Goal: Task Accomplishment & Management: Manage account settings

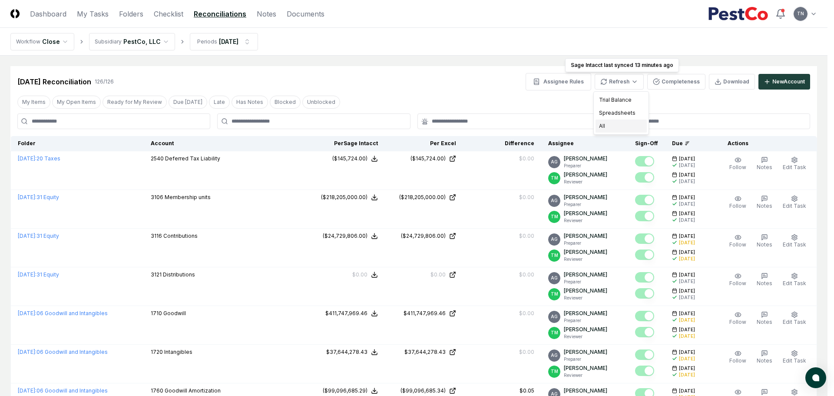
click at [613, 125] on div "All" at bounding box center [621, 126] width 51 height 13
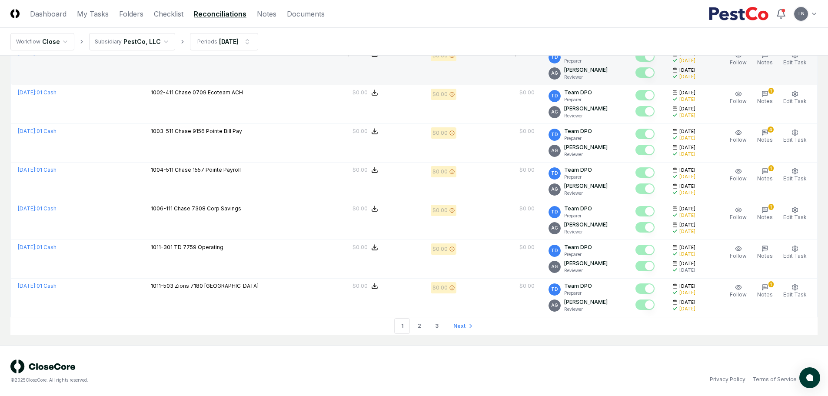
scroll to position [1769, 0]
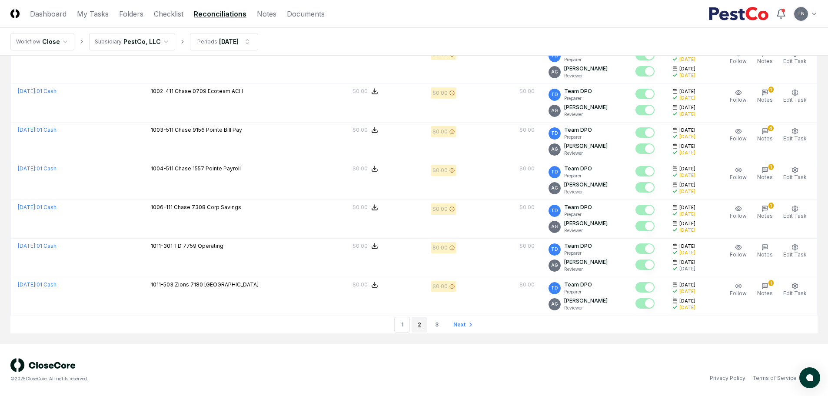
click at [418, 324] on link "2" at bounding box center [420, 325] width 16 height 16
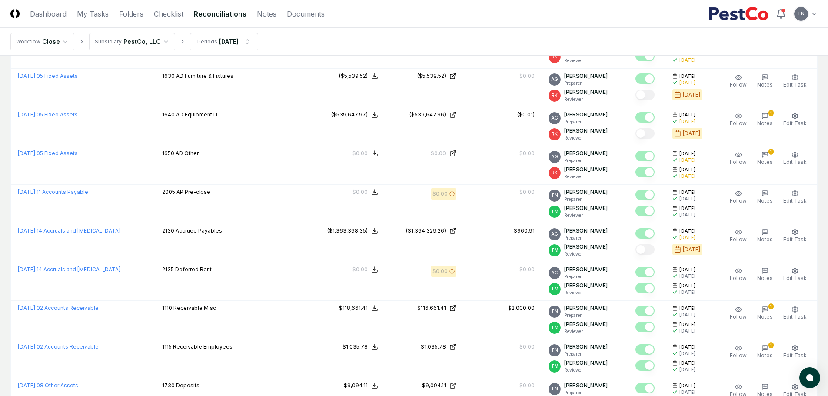
scroll to position [1769, 0]
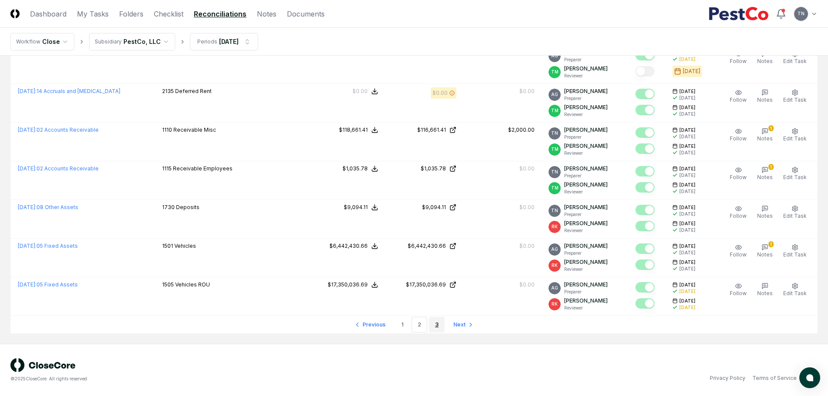
click at [437, 323] on link "3" at bounding box center [437, 325] width 16 height 16
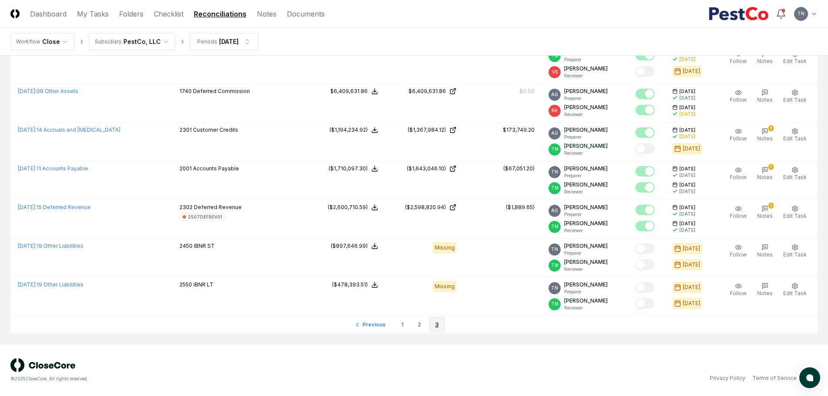
scroll to position [841, 0]
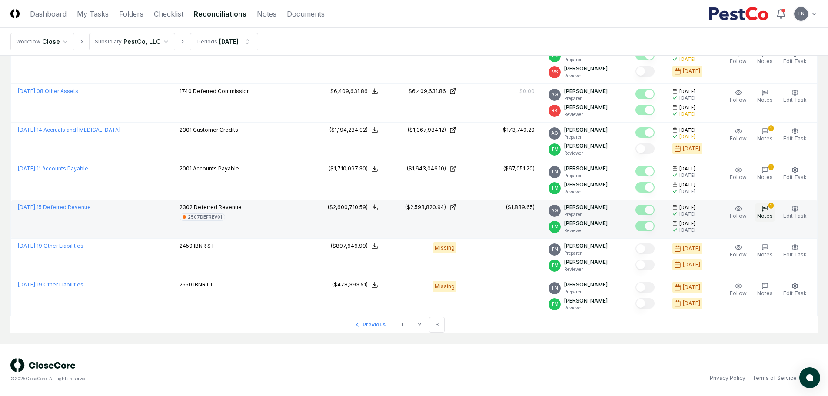
click at [758, 208] on button "1 Notes" at bounding box center [764, 212] width 19 height 18
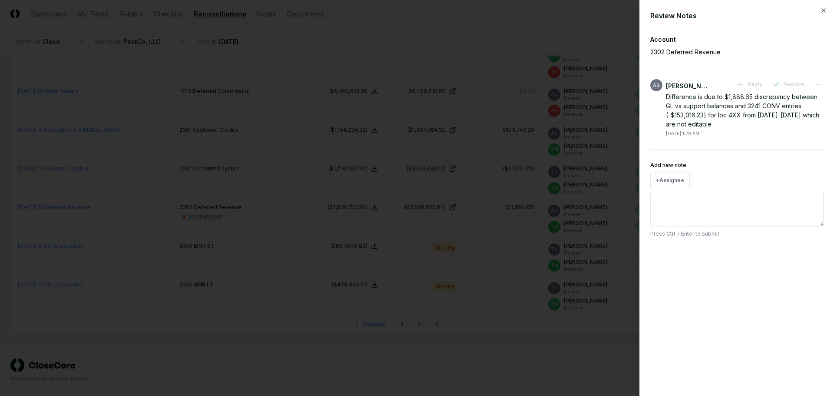
click at [503, 46] on div at bounding box center [417, 198] width 834 height 396
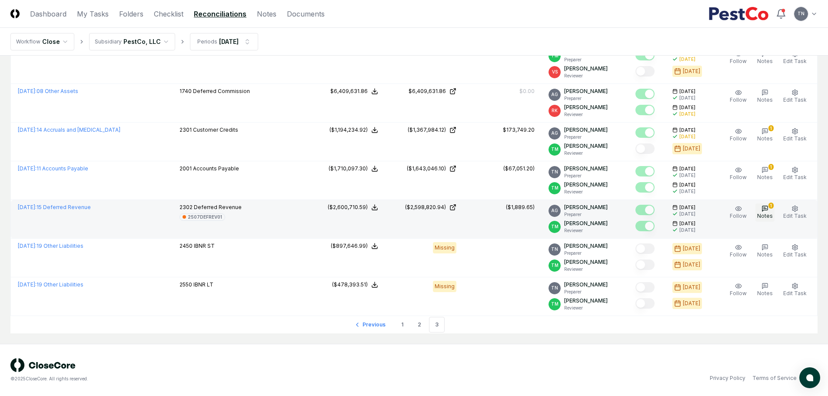
click at [768, 210] on icon "button" at bounding box center [764, 208] width 5 height 5
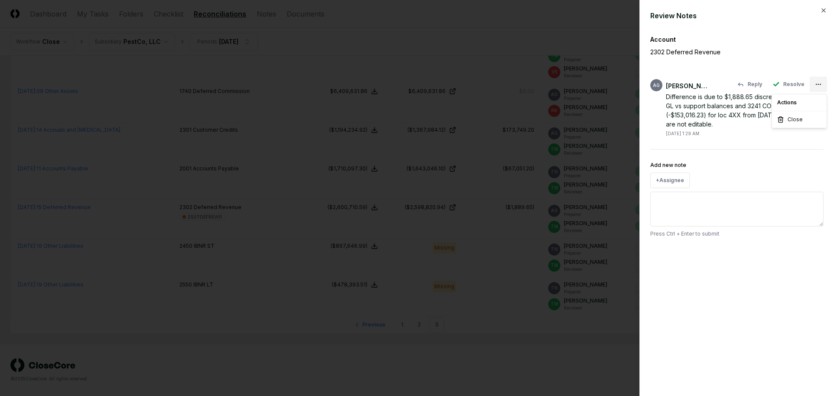
click at [771, 51] on div at bounding box center [417, 198] width 834 height 396
click at [561, 44] on div at bounding box center [417, 198] width 834 height 396
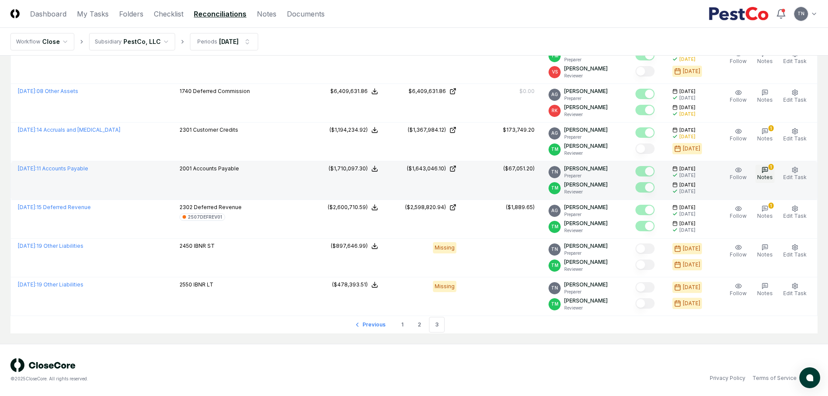
click at [764, 169] on icon "button" at bounding box center [764, 169] width 7 height 7
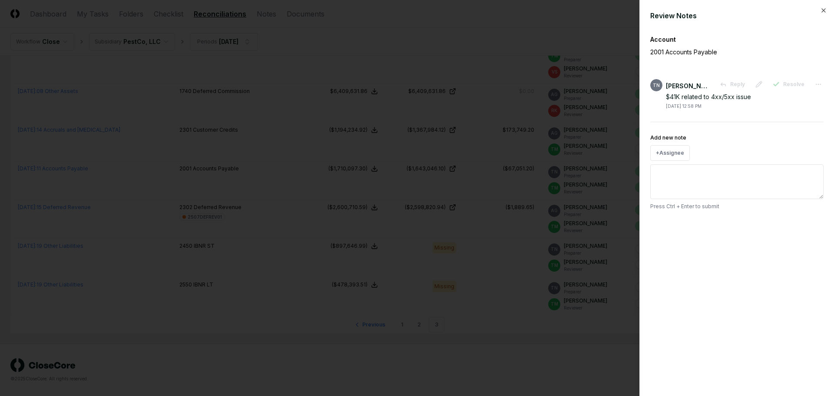
click at [555, 37] on div at bounding box center [417, 198] width 834 height 396
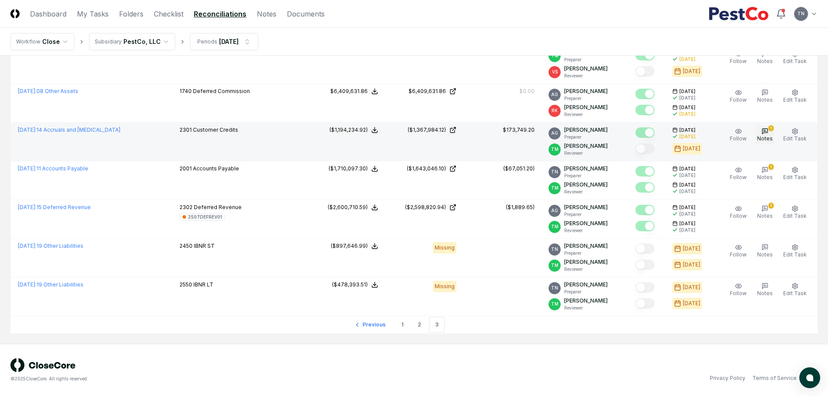
click at [764, 130] on icon "button" at bounding box center [764, 131] width 7 height 7
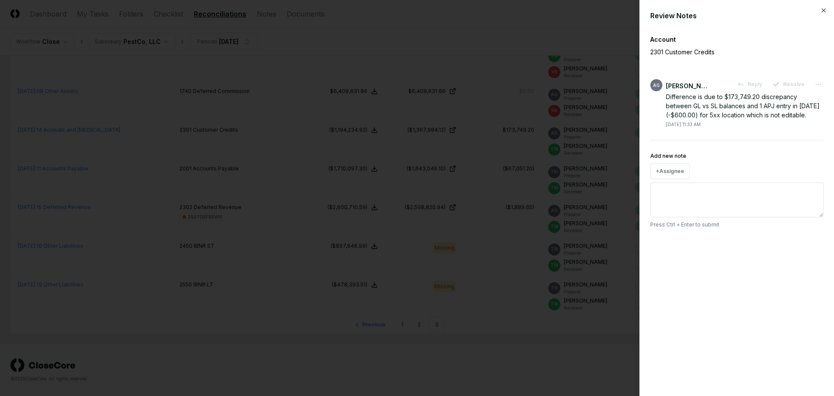
click at [553, 41] on div at bounding box center [417, 198] width 834 height 396
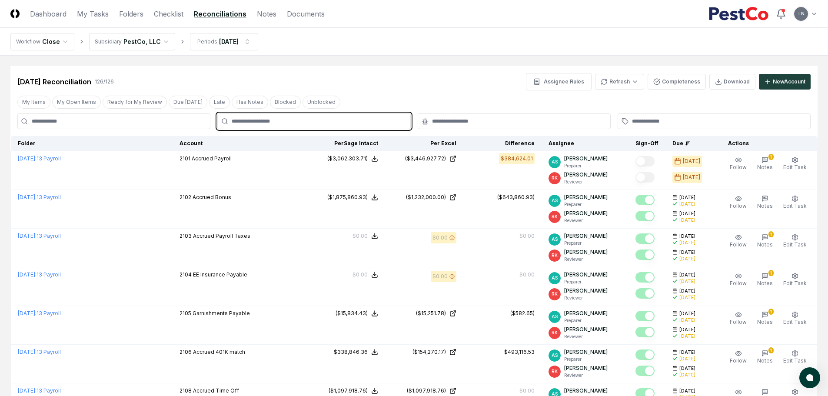
click at [265, 122] on input "text" at bounding box center [318, 121] width 173 height 8
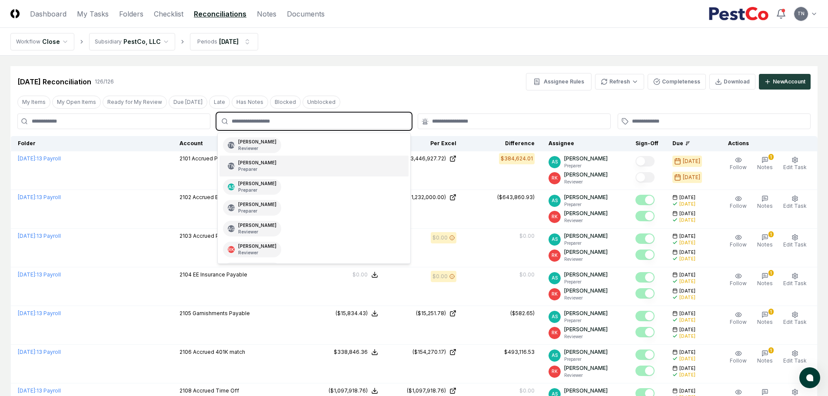
click at [263, 163] on div "[PERSON_NAME] Preparer" at bounding box center [257, 166] width 38 height 13
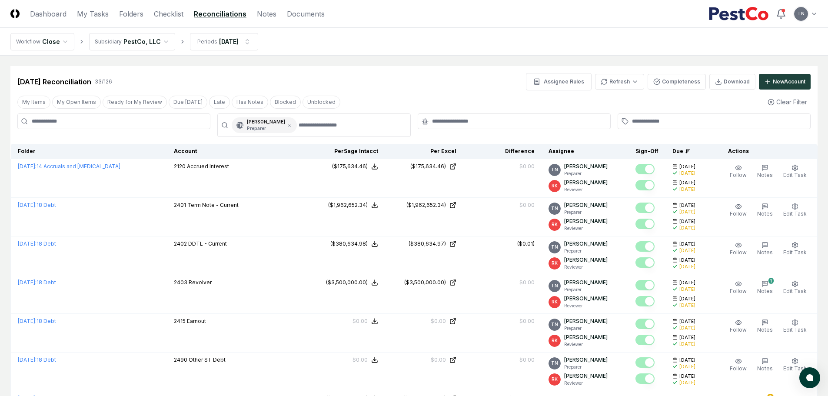
click at [424, 81] on div "[DATE] Reconciliation 33 / 126 Assignee Rules Refresh Completeness Download New…" at bounding box center [413, 81] width 793 height 17
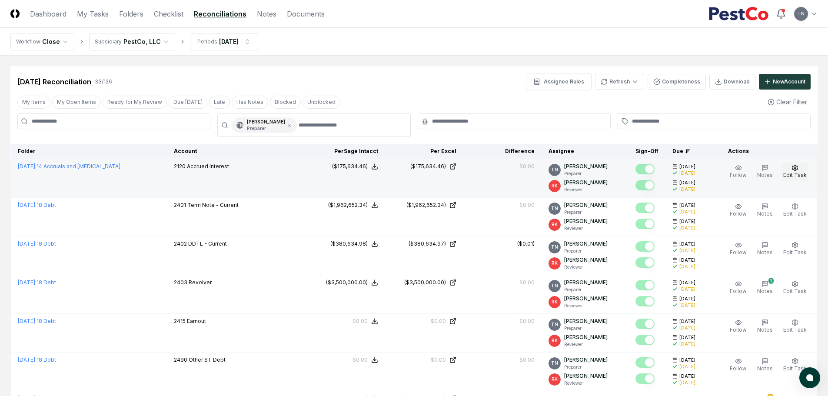
click at [800, 171] on button "Edit Task" at bounding box center [794, 172] width 27 height 18
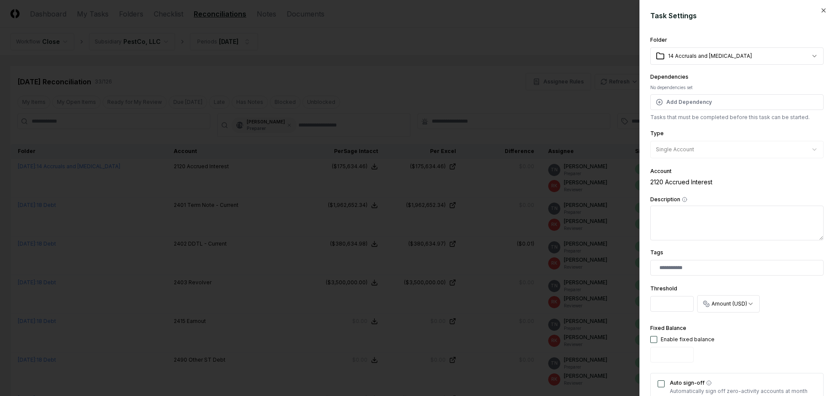
click at [566, 113] on div at bounding box center [417, 198] width 834 height 396
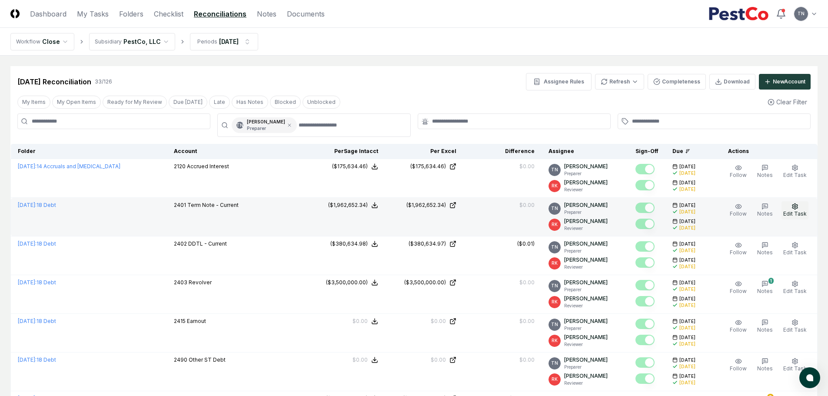
click at [791, 209] on button "Edit Task" at bounding box center [794, 210] width 27 height 18
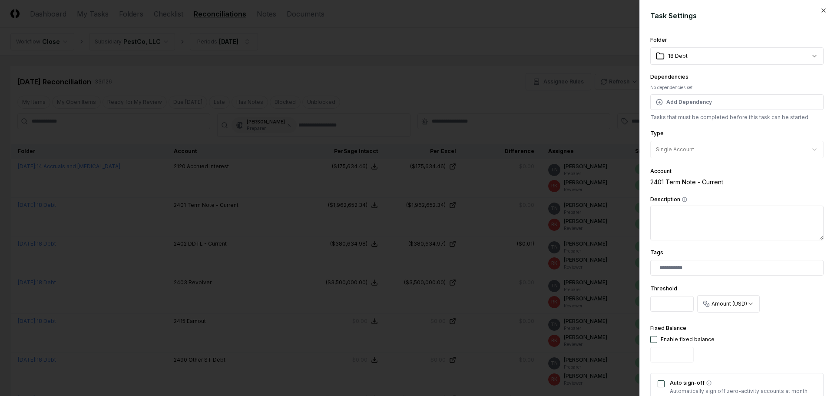
click at [570, 120] on div at bounding box center [417, 198] width 834 height 396
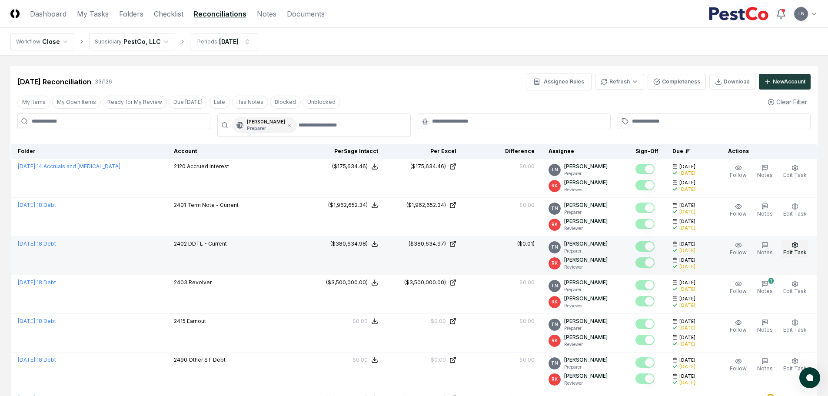
click at [792, 248] on icon "button" at bounding box center [794, 245] width 7 height 7
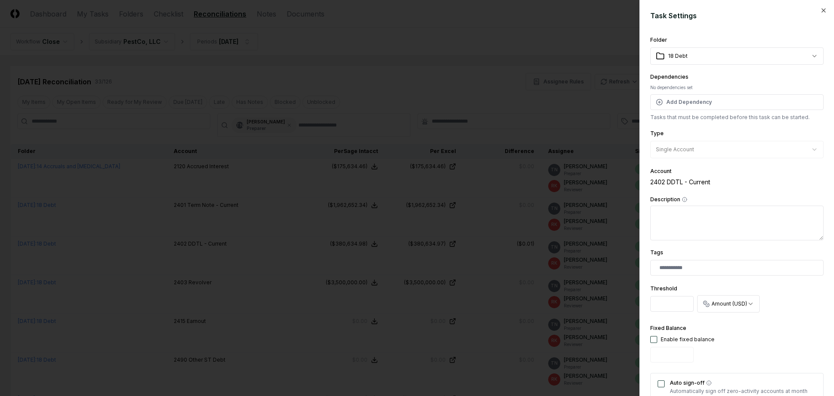
click at [620, 262] on div at bounding box center [417, 198] width 834 height 396
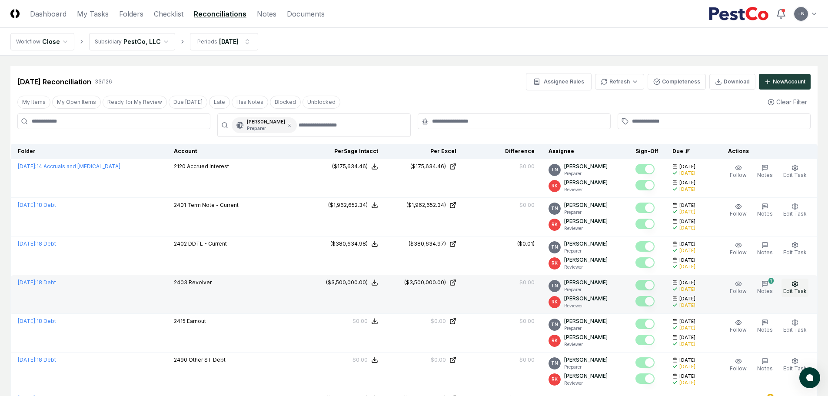
click at [796, 286] on icon "button" at bounding box center [794, 284] width 5 height 6
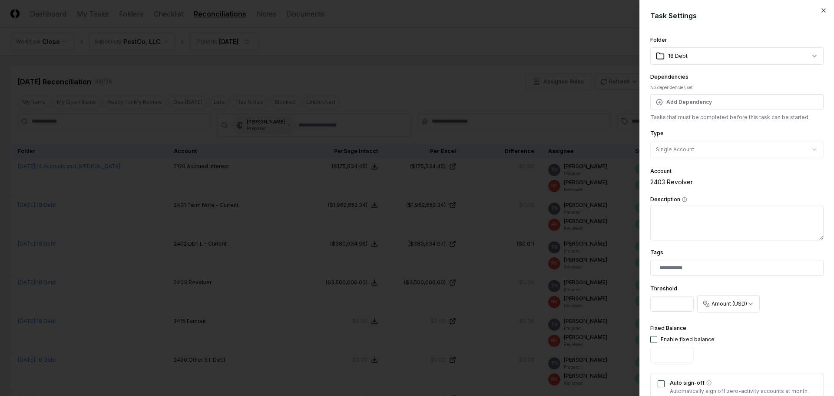
click at [610, 283] on div at bounding box center [417, 198] width 834 height 396
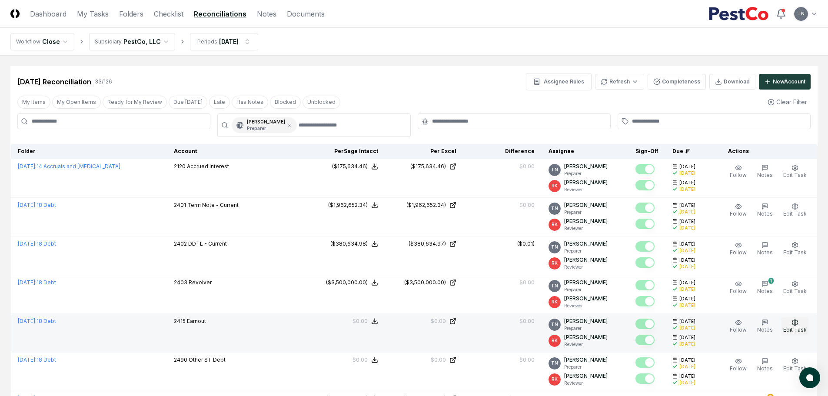
click at [801, 327] on span "Edit Task" at bounding box center [794, 329] width 23 height 7
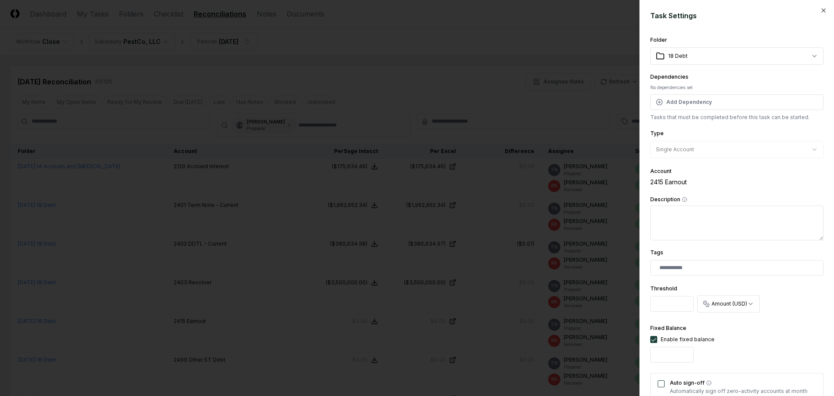
click at [575, 346] on div at bounding box center [417, 198] width 834 height 396
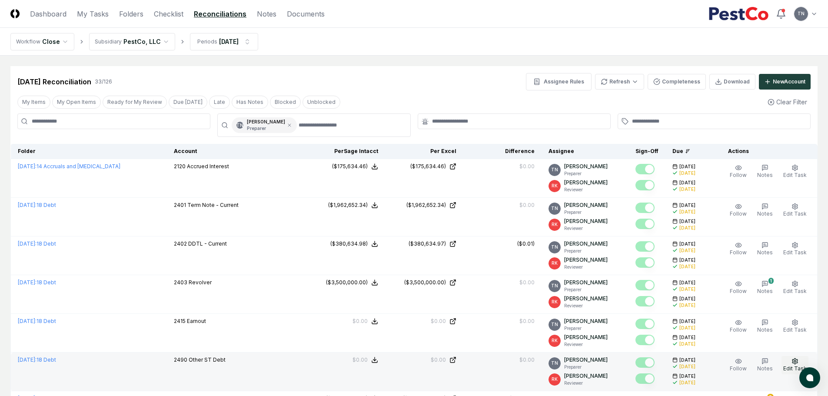
click at [795, 362] on circle "button" at bounding box center [795, 361] width 2 height 2
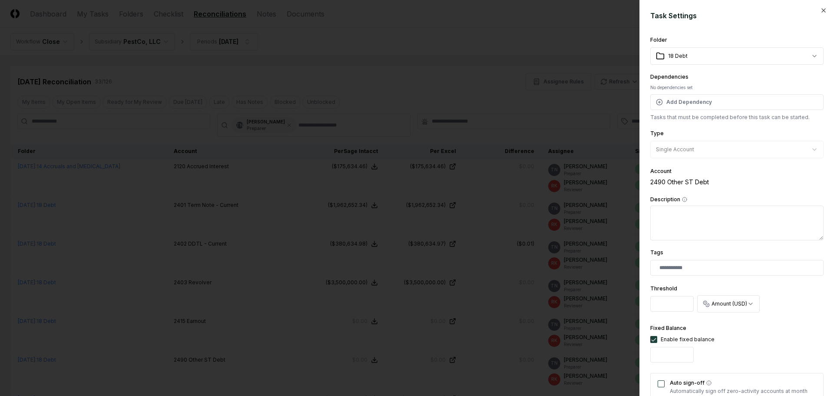
click at [598, 362] on div at bounding box center [417, 198] width 834 height 396
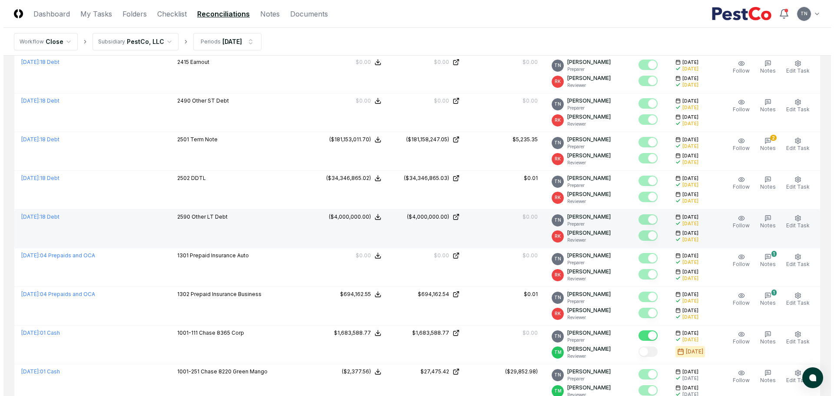
scroll to position [261, 0]
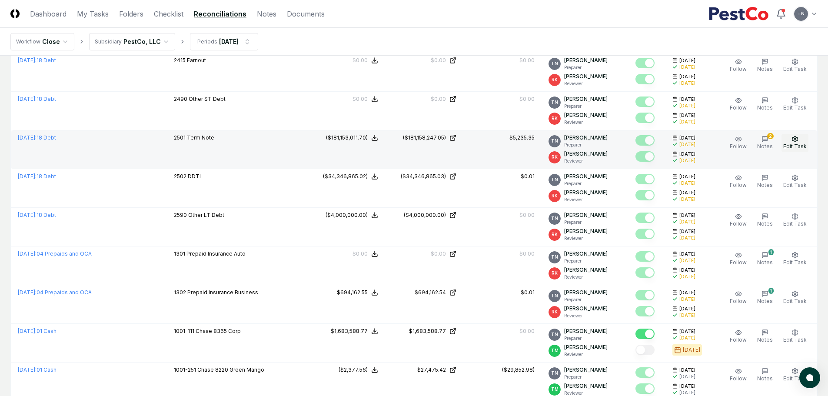
click at [793, 138] on icon "button" at bounding box center [794, 139] width 5 height 6
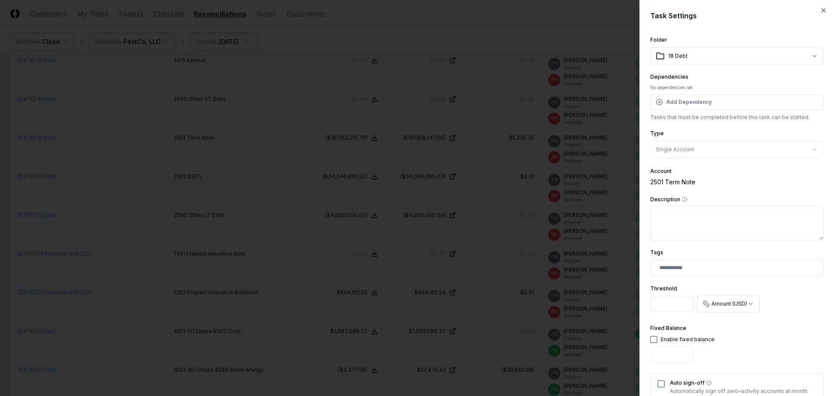
click at [547, 188] on div at bounding box center [417, 198] width 834 height 396
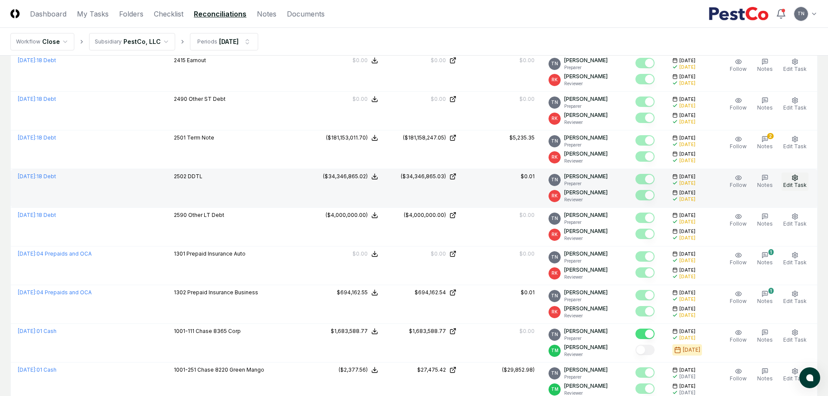
click at [789, 186] on span "Edit Task" at bounding box center [794, 185] width 23 height 7
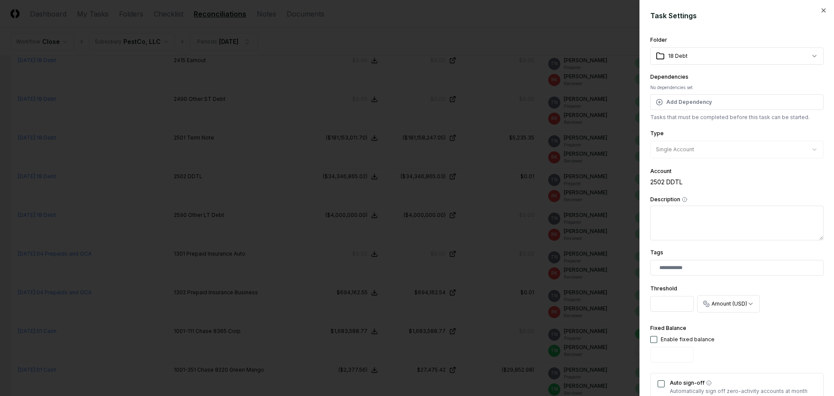
click at [528, 213] on div at bounding box center [417, 198] width 834 height 396
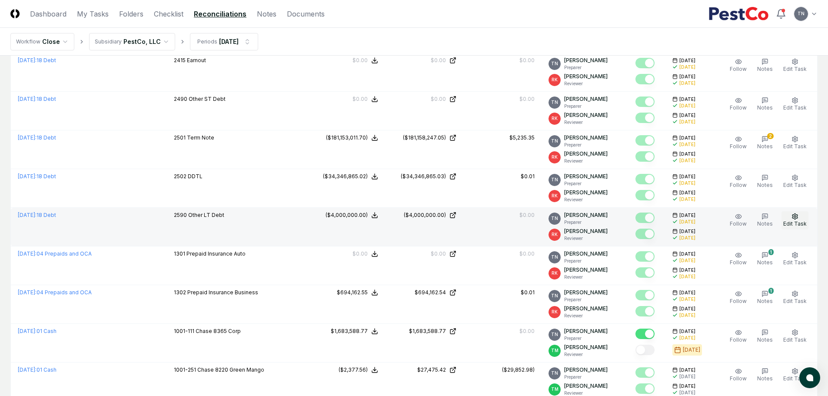
click at [794, 222] on span "Edit Task" at bounding box center [794, 223] width 23 height 7
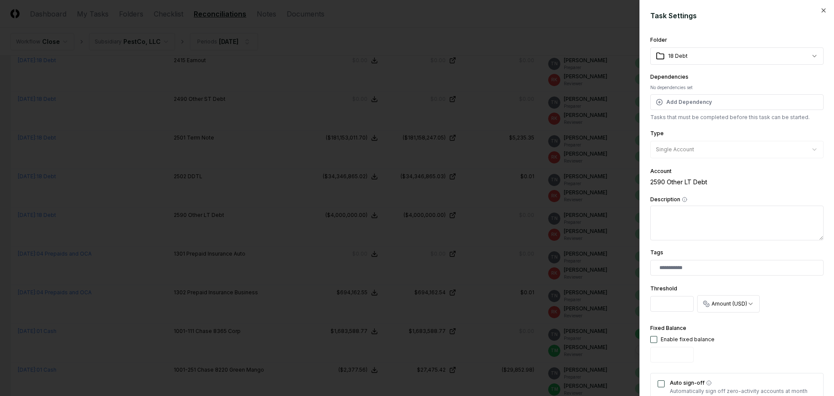
click at [608, 239] on div at bounding box center [417, 198] width 834 height 396
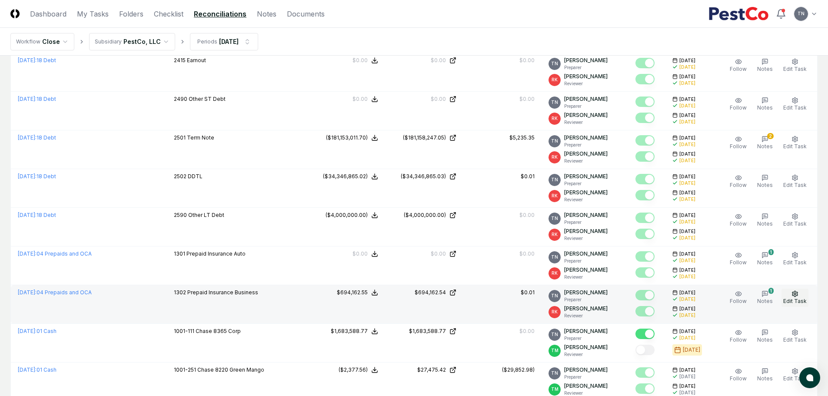
click at [799, 299] on span "Edit Task" at bounding box center [794, 301] width 23 height 7
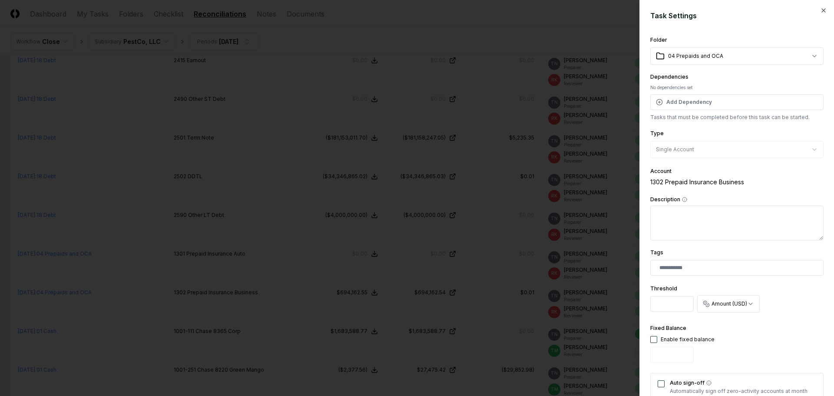
click at [591, 296] on div at bounding box center [417, 198] width 834 height 396
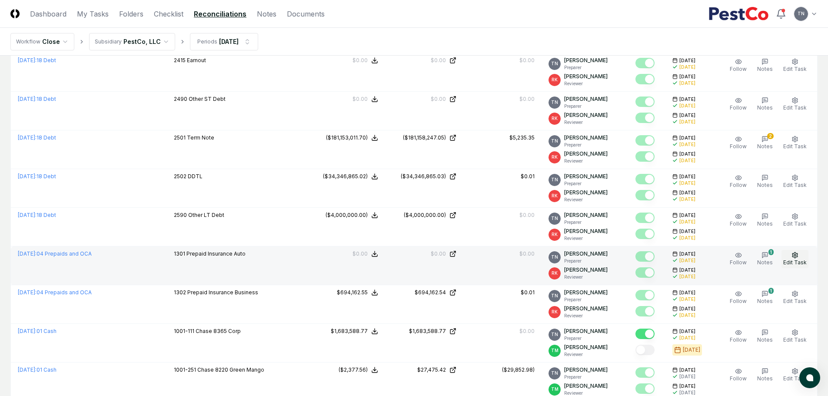
click at [796, 262] on span "Edit Task" at bounding box center [794, 262] width 23 height 7
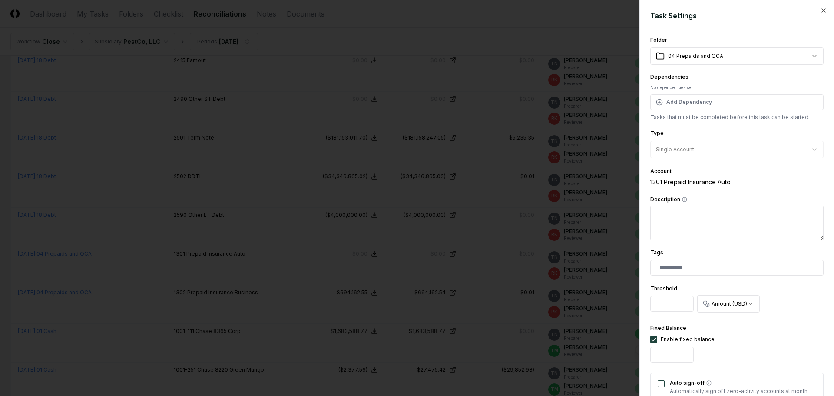
click at [589, 287] on div at bounding box center [417, 198] width 834 height 396
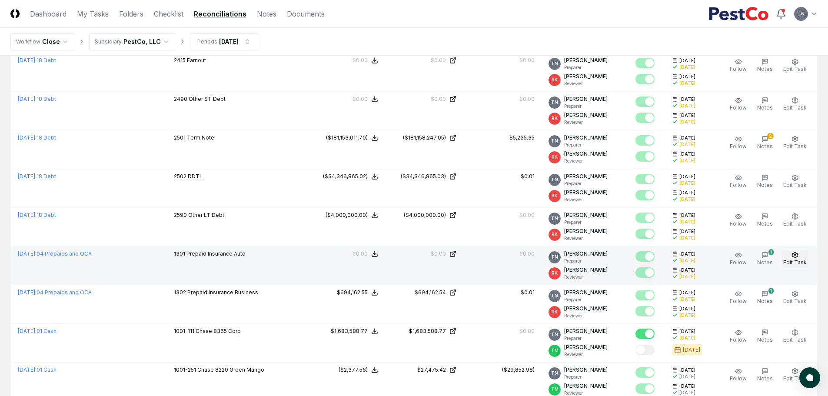
click at [804, 260] on span "Edit Task" at bounding box center [794, 262] width 23 height 7
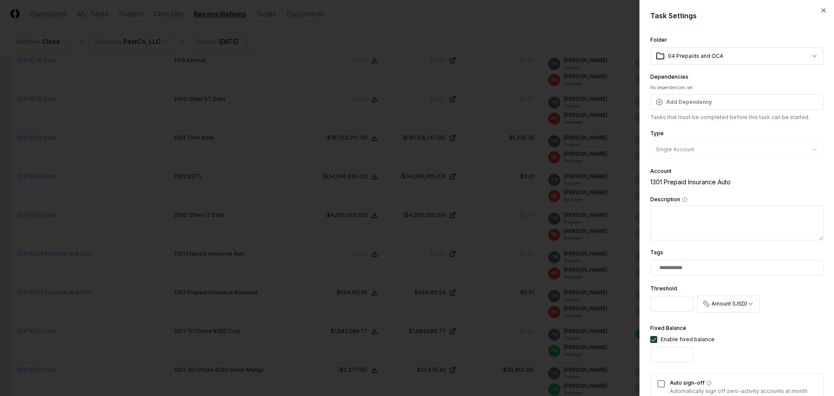
drag, startPoint x: 673, startPoint y: 303, endPoint x: 580, endPoint y: 302, distance: 92.6
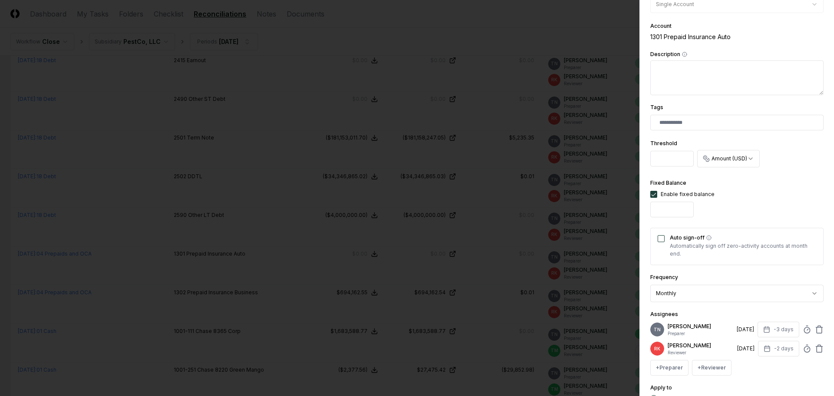
scroll to position [219, 0]
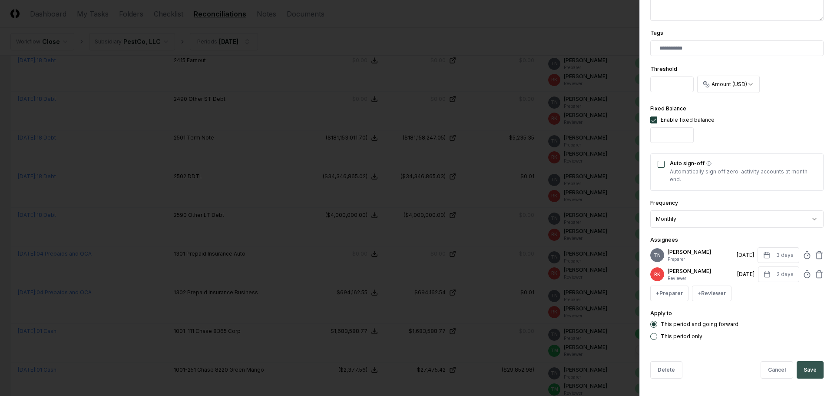
type input "*"
click at [804, 373] on button "Save" at bounding box center [810, 369] width 27 height 17
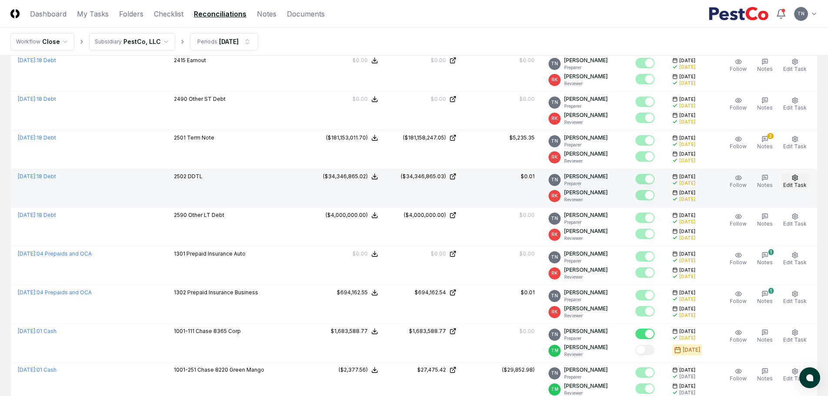
click at [797, 177] on icon "button" at bounding box center [794, 177] width 7 height 7
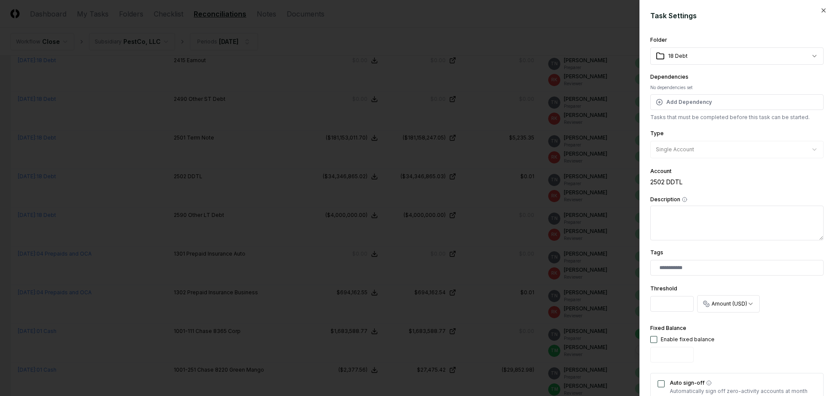
click at [452, 219] on div at bounding box center [417, 198] width 834 height 396
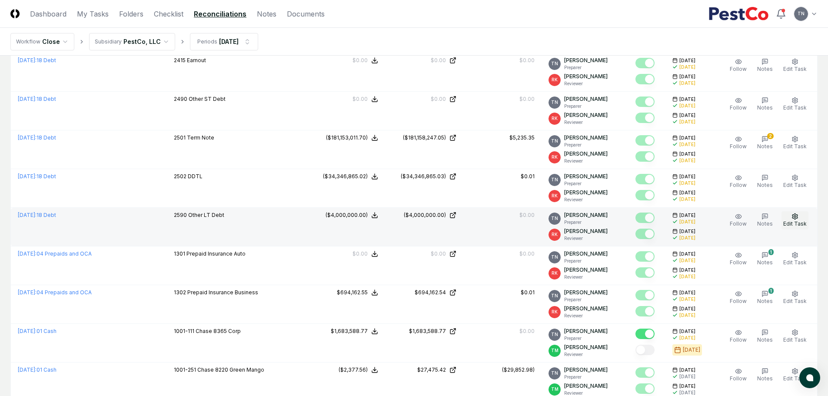
click at [798, 220] on span "Edit Task" at bounding box center [794, 223] width 23 height 7
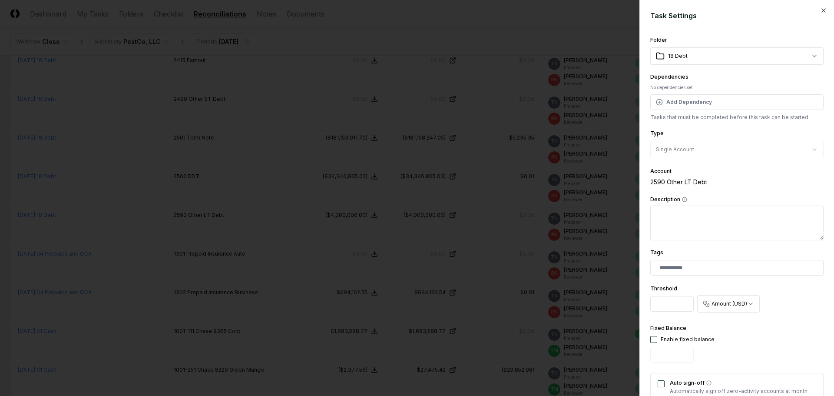
click at [549, 228] on div at bounding box center [417, 198] width 834 height 396
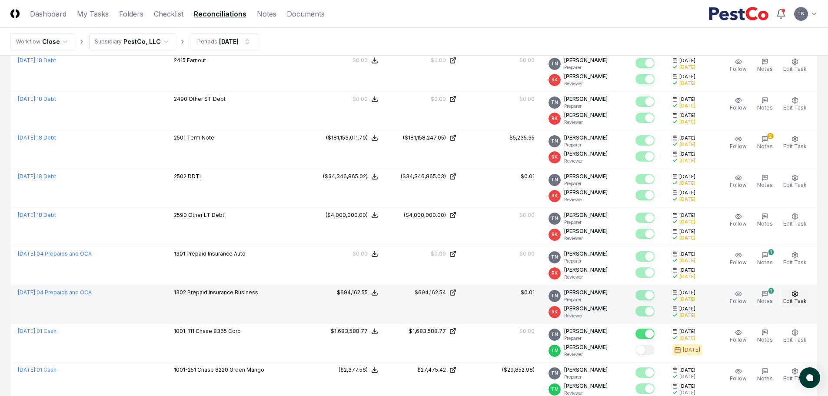
click at [794, 292] on icon "button" at bounding box center [794, 293] width 7 height 7
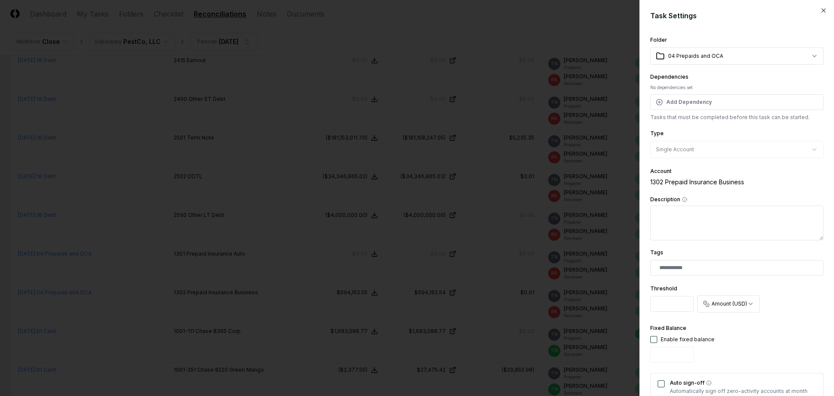
drag, startPoint x: 677, startPoint y: 304, endPoint x: 530, endPoint y: 299, distance: 146.6
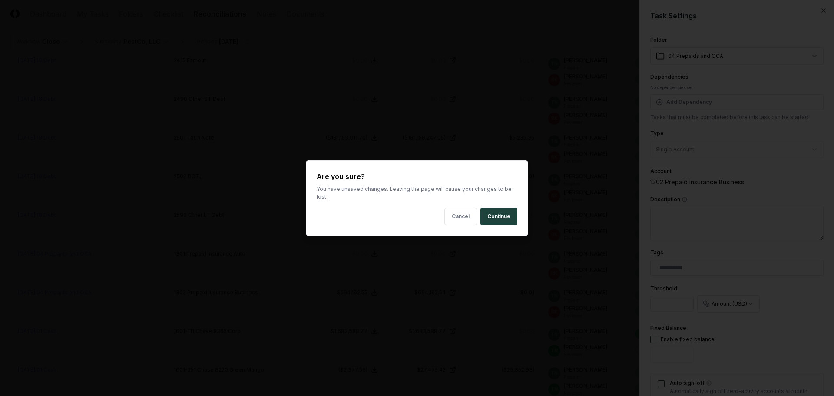
click at [494, 216] on button "Continue" at bounding box center [499, 216] width 37 height 17
type input "*****"
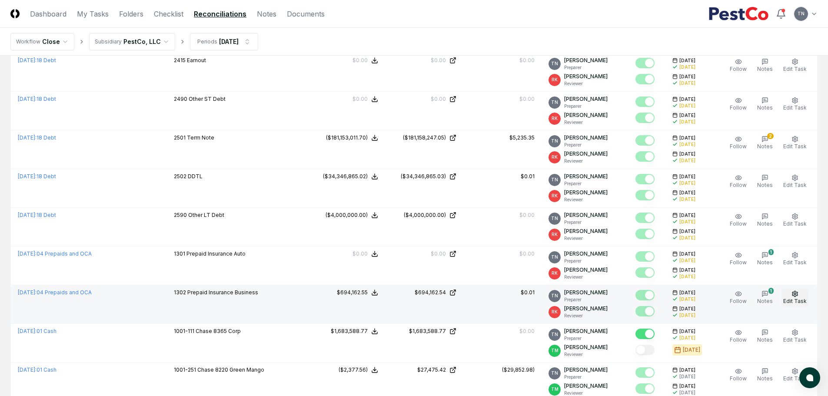
click at [791, 298] on span "Edit Task" at bounding box center [794, 301] width 23 height 7
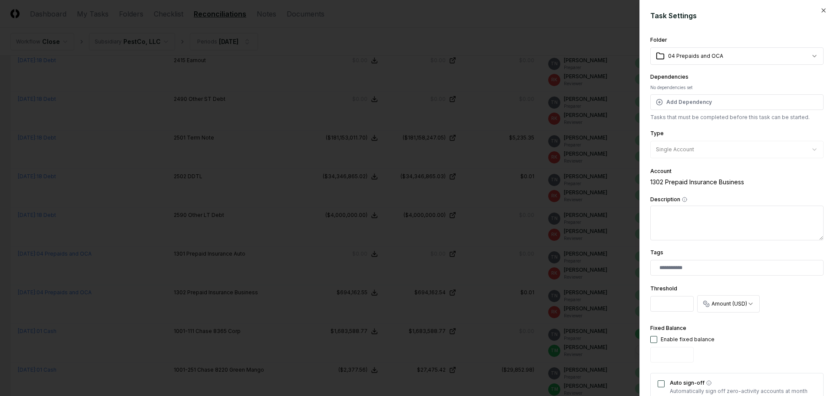
drag, startPoint x: 681, startPoint y: 302, endPoint x: 597, endPoint y: 301, distance: 84.8
type input "*"
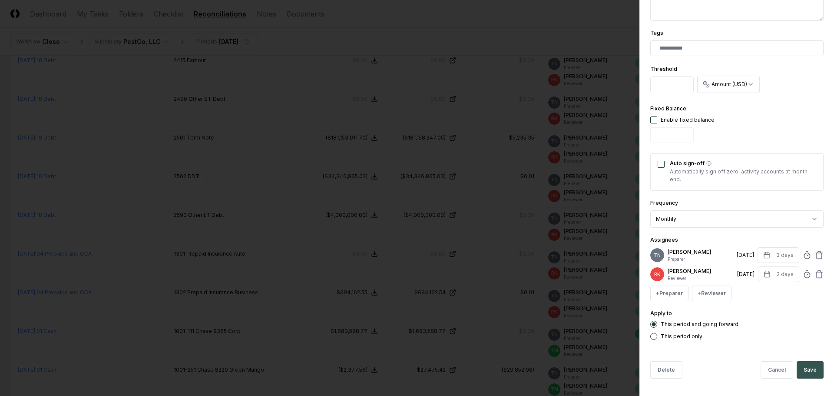
click at [801, 368] on button "Save" at bounding box center [810, 369] width 27 height 17
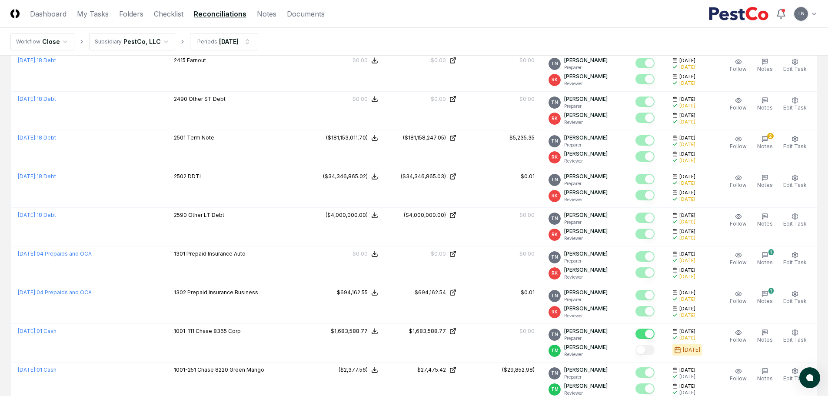
click at [588, 299] on p "Preparer" at bounding box center [585, 299] width 43 height 7
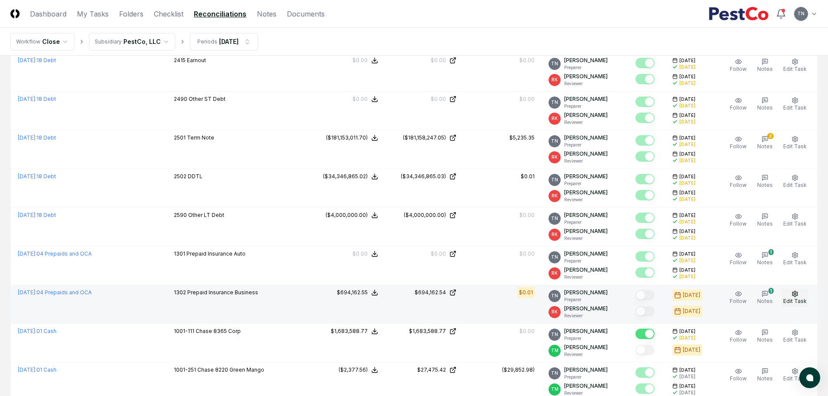
click at [792, 294] on icon "button" at bounding box center [794, 293] width 7 height 7
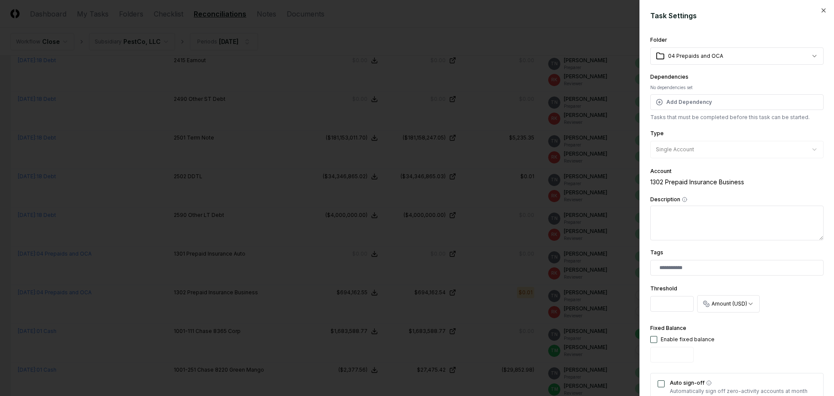
drag, startPoint x: 666, startPoint y: 305, endPoint x: 574, endPoint y: 299, distance: 92.7
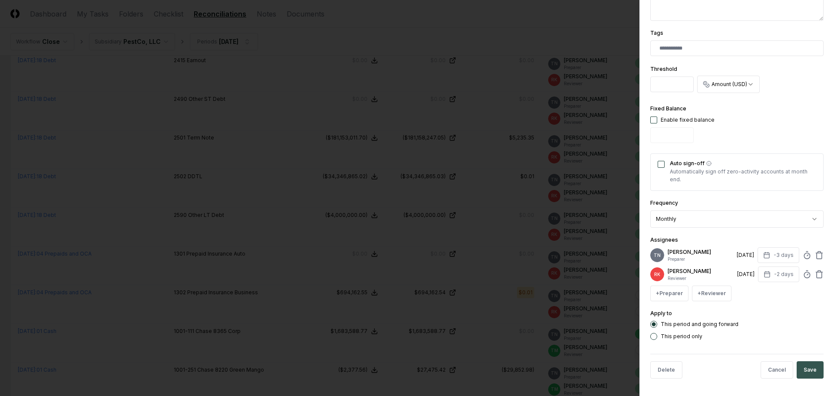
type input "*"
click at [797, 366] on button "Save" at bounding box center [810, 369] width 27 height 17
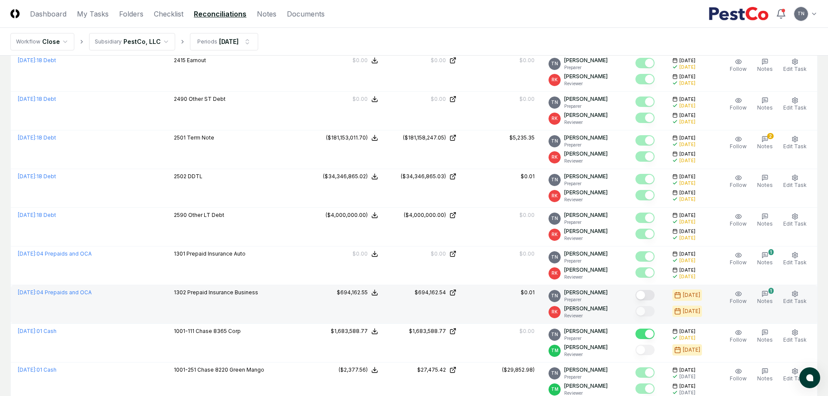
click at [658, 297] on div at bounding box center [646, 296] width 23 height 14
click at [650, 296] on button "Mark complete" at bounding box center [644, 295] width 19 height 10
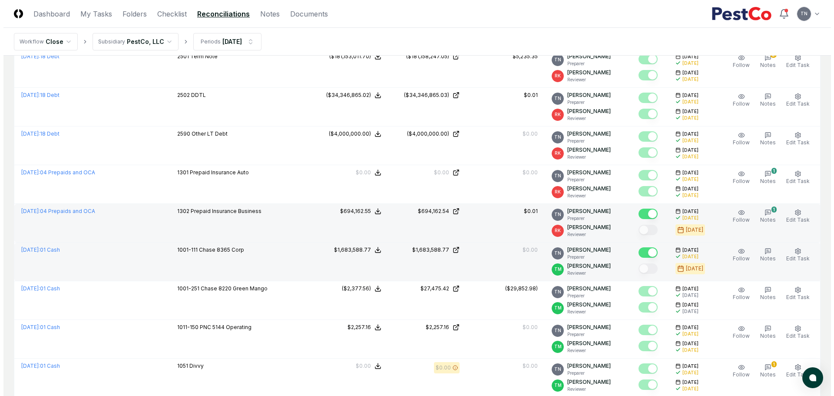
scroll to position [348, 0]
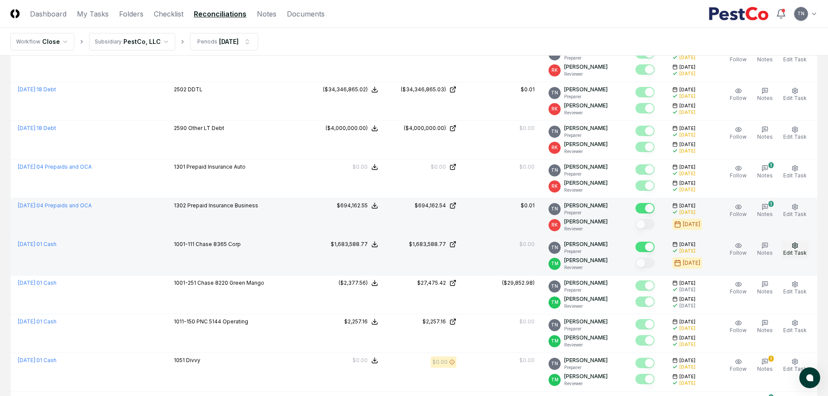
click at [798, 244] on icon "button" at bounding box center [794, 246] width 5 height 6
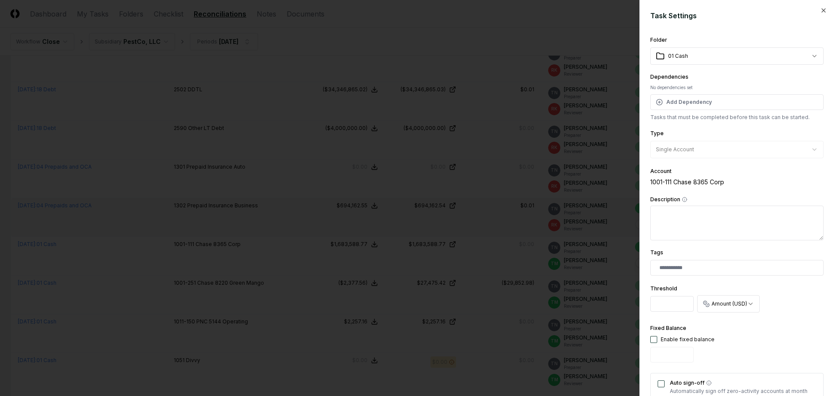
click at [575, 316] on div at bounding box center [417, 198] width 834 height 396
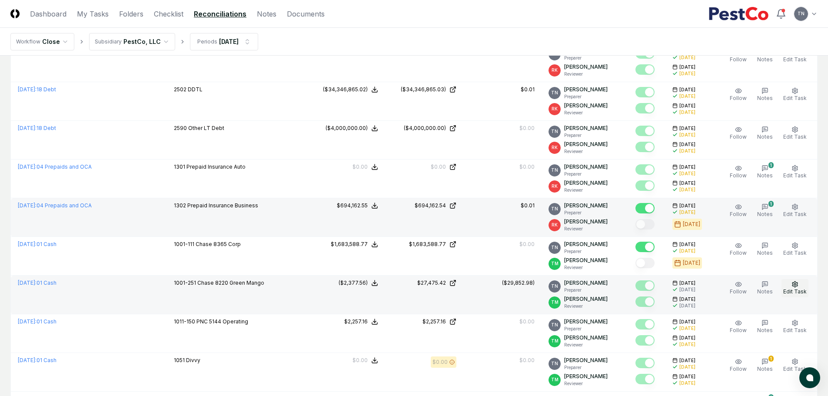
click at [791, 290] on span "Edit Task" at bounding box center [794, 291] width 23 height 7
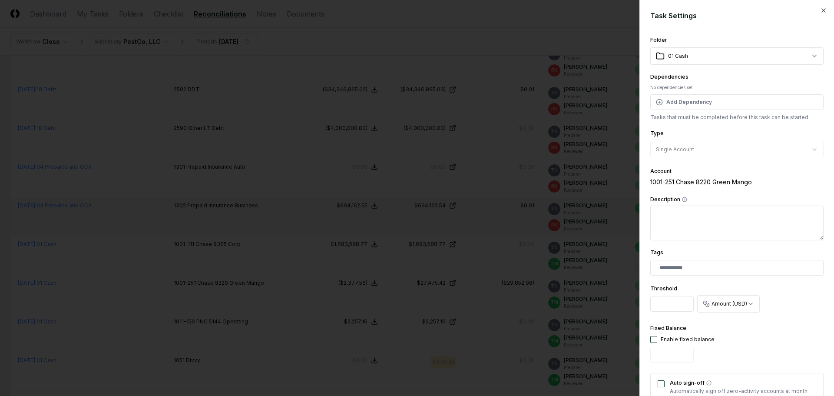
click at [590, 295] on div at bounding box center [417, 198] width 834 height 396
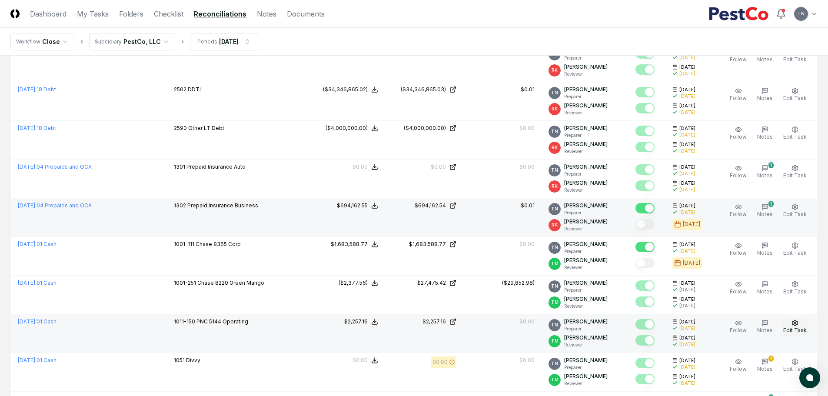
click at [793, 321] on icon "button" at bounding box center [794, 322] width 7 height 7
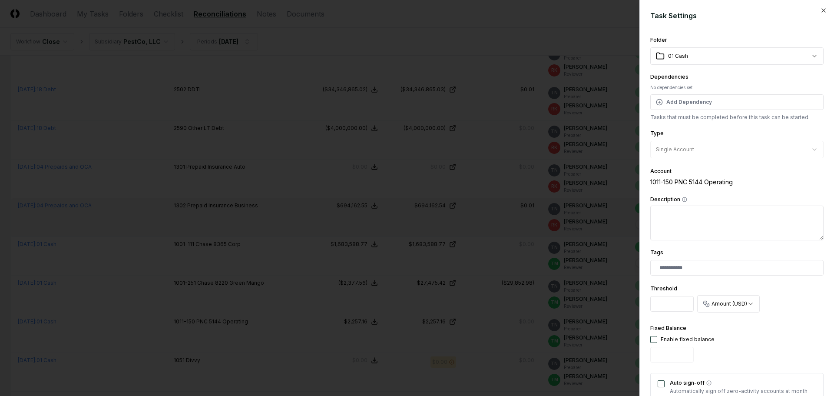
click at [531, 305] on div at bounding box center [417, 198] width 834 height 396
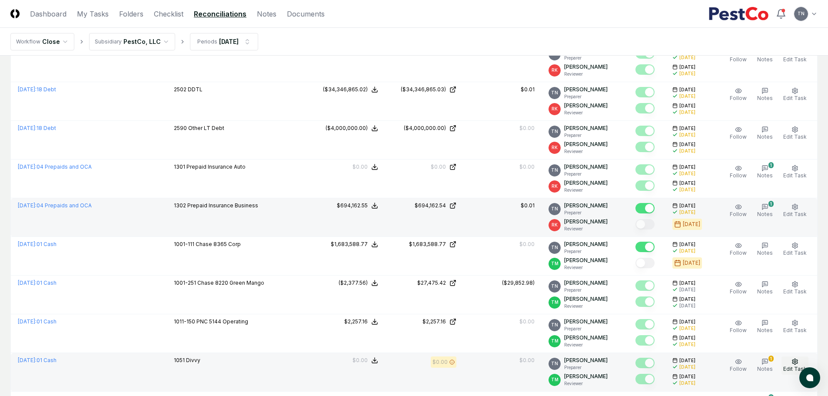
click at [792, 362] on icon "button" at bounding box center [794, 361] width 7 height 7
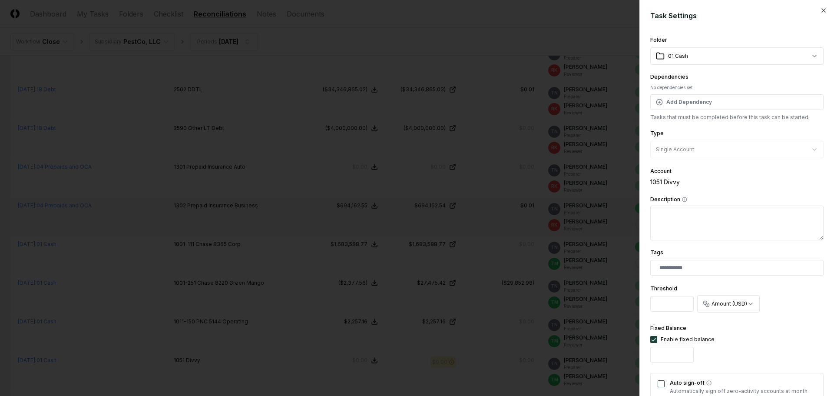
drag, startPoint x: 676, startPoint y: 305, endPoint x: 592, endPoint y: 306, distance: 84.3
click at [592, 306] on body "CloseCore Dashboard My Tasks Folders Checklist Reconciliations Notes Documents …" at bounding box center [414, 401] width 828 height 1498
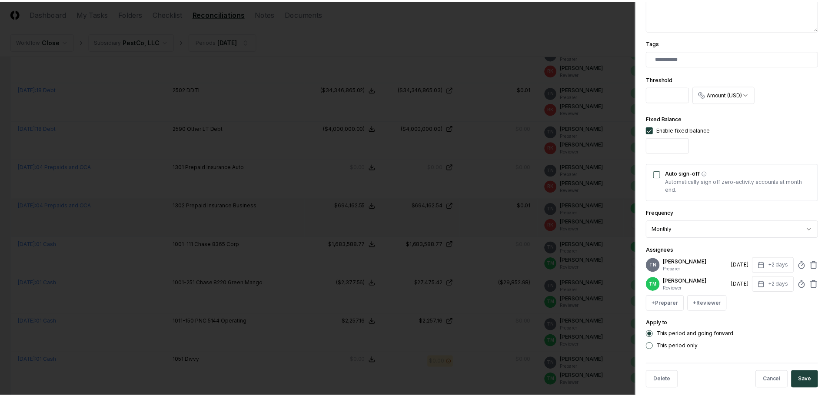
scroll to position [226, 0]
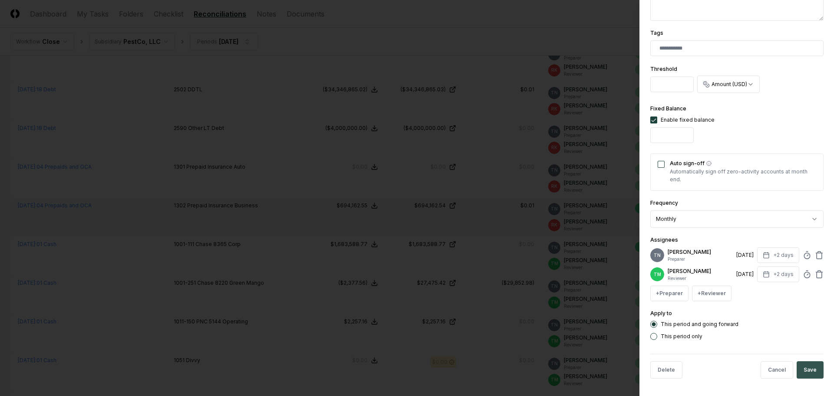
type input "*"
click at [810, 372] on button "Save" at bounding box center [810, 369] width 27 height 17
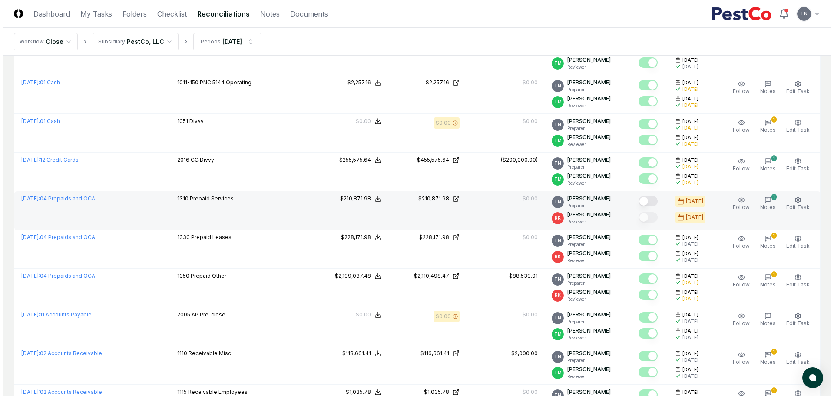
scroll to position [608, 0]
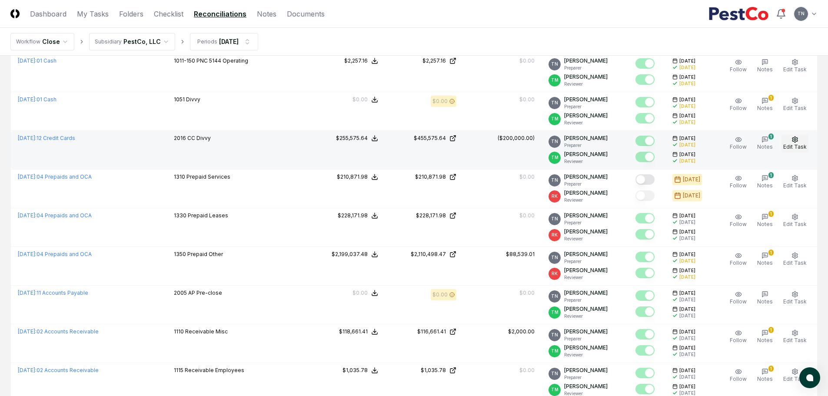
click at [796, 143] on button "Edit Task" at bounding box center [794, 143] width 27 height 18
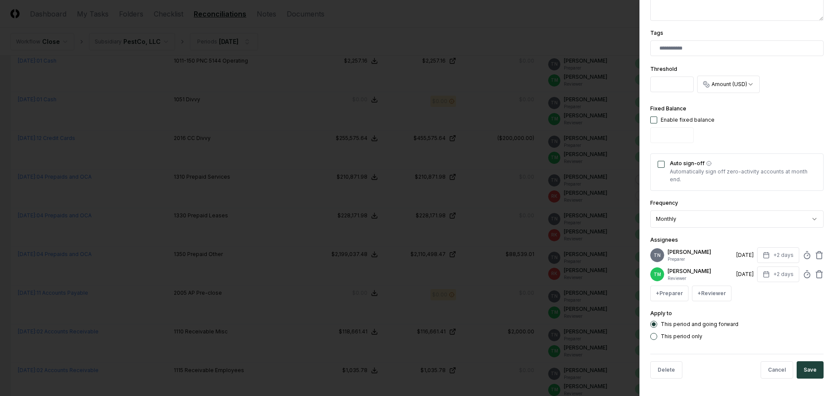
scroll to position [226, 0]
click at [543, 225] on div at bounding box center [417, 198] width 834 height 396
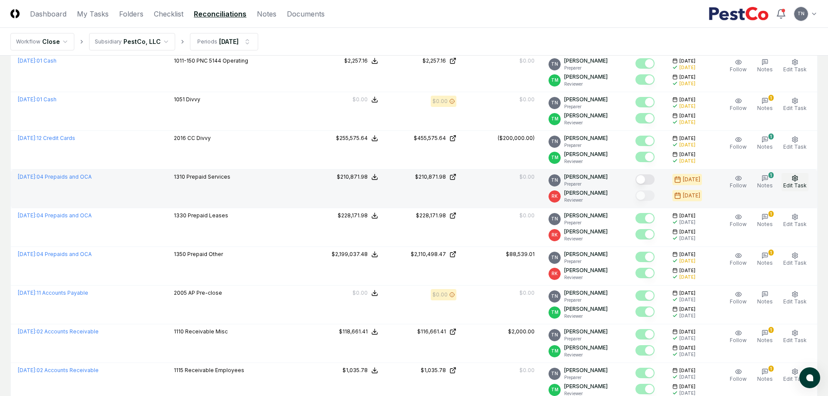
click at [800, 176] on button "Edit Task" at bounding box center [794, 182] width 27 height 18
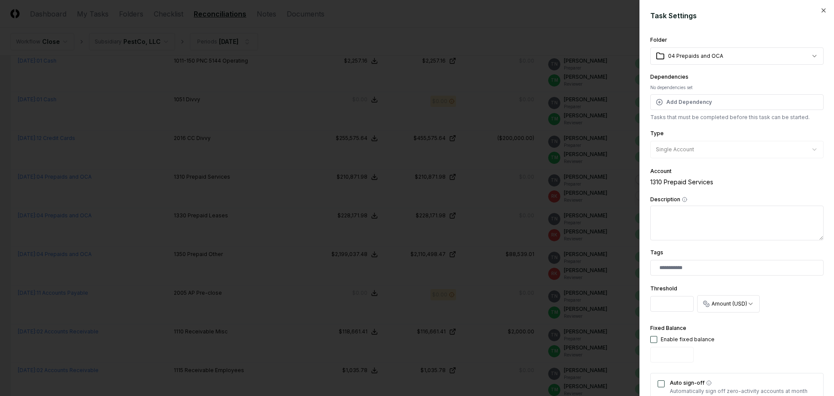
click at [594, 233] on div at bounding box center [417, 198] width 834 height 396
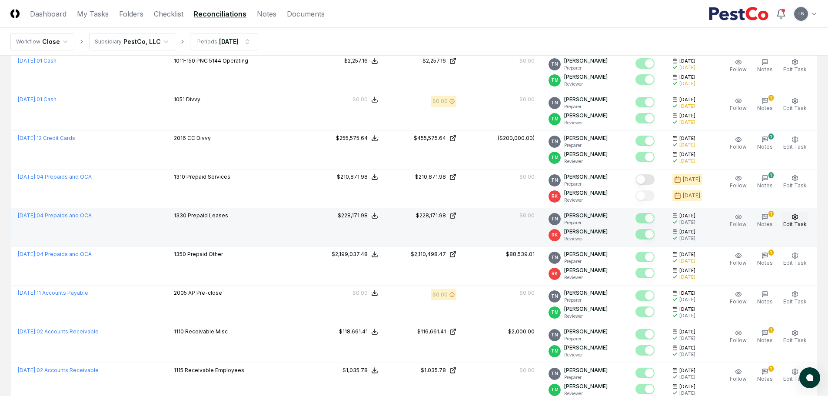
click at [797, 218] on icon "button" at bounding box center [794, 216] width 7 height 7
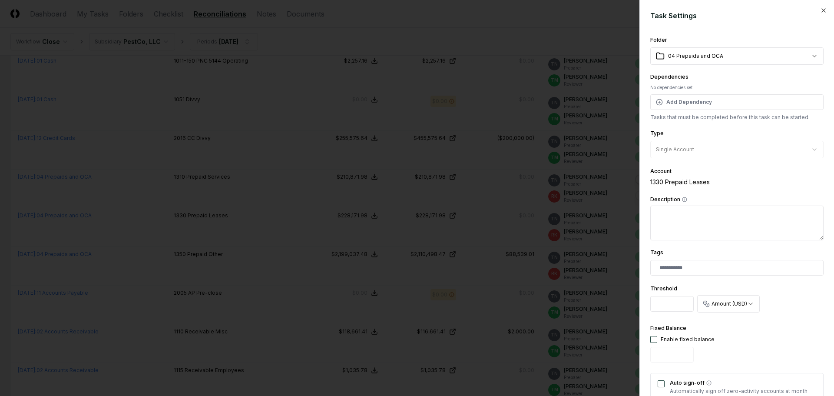
drag, startPoint x: 671, startPoint y: 306, endPoint x: 607, endPoint y: 307, distance: 63.9
click at [609, 304] on body "CloseCore Dashboard My Tasks Folders Checklist Reconciliations Notes Documents …" at bounding box center [414, 141] width 828 height 1498
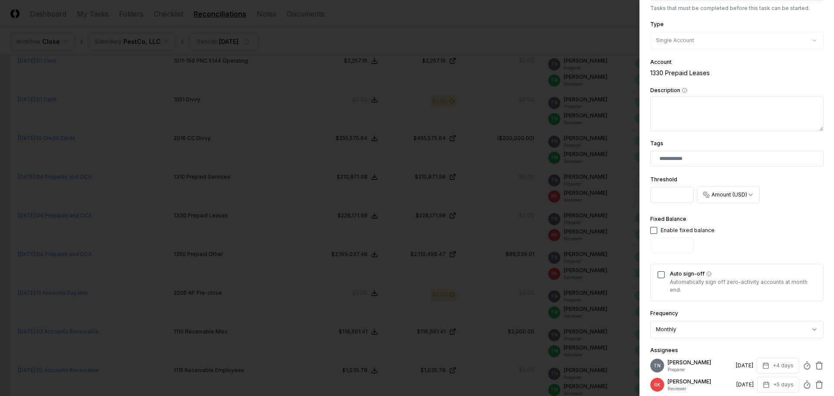
scroll to position [219, 0]
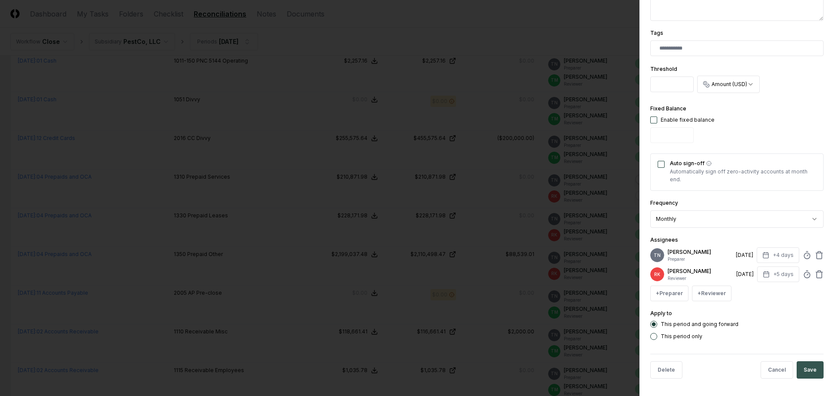
type input "*"
click at [808, 367] on button "Save" at bounding box center [810, 369] width 27 height 17
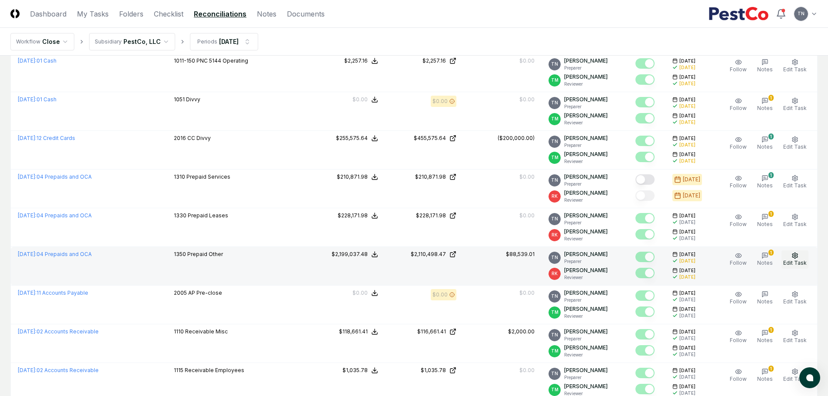
click at [796, 256] on circle "button" at bounding box center [795, 256] width 2 height 2
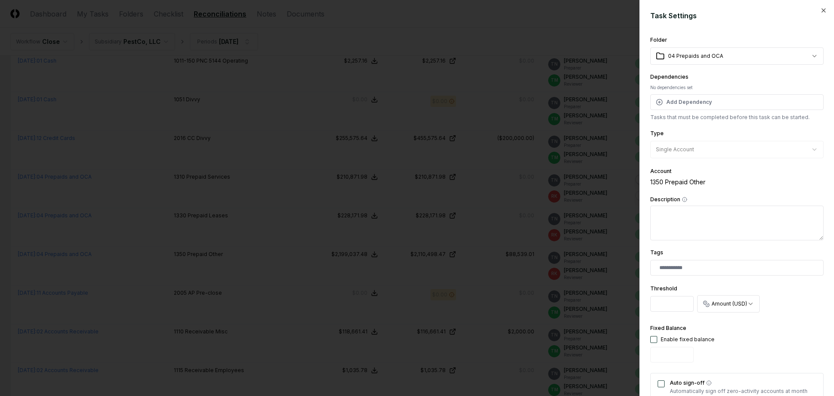
drag, startPoint x: 677, startPoint y: 304, endPoint x: 565, endPoint y: 297, distance: 111.5
click at [565, 297] on body "CloseCore Dashboard My Tasks Folders Checklist Reconciliations Notes Documents …" at bounding box center [414, 141] width 828 height 1498
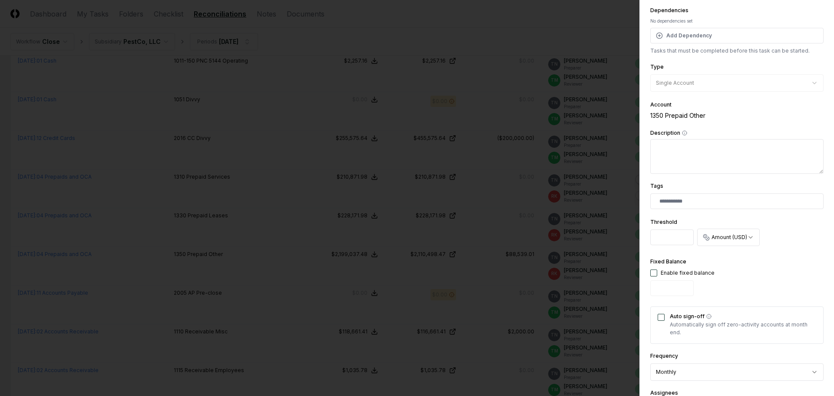
scroll to position [217, 0]
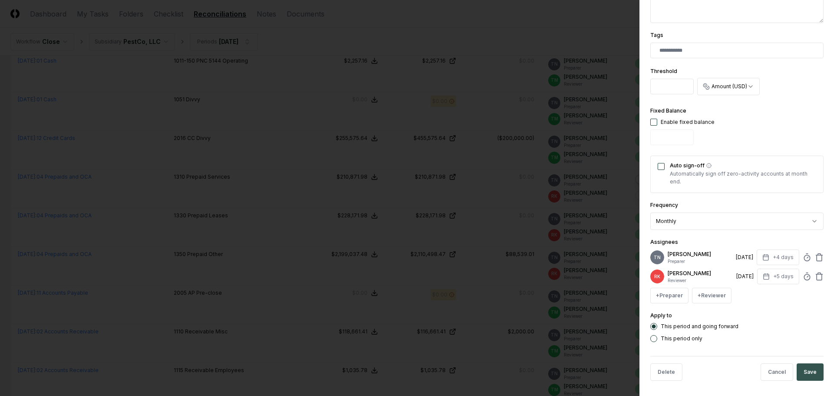
type input "*"
click at [805, 369] on button "Save" at bounding box center [810, 371] width 27 height 17
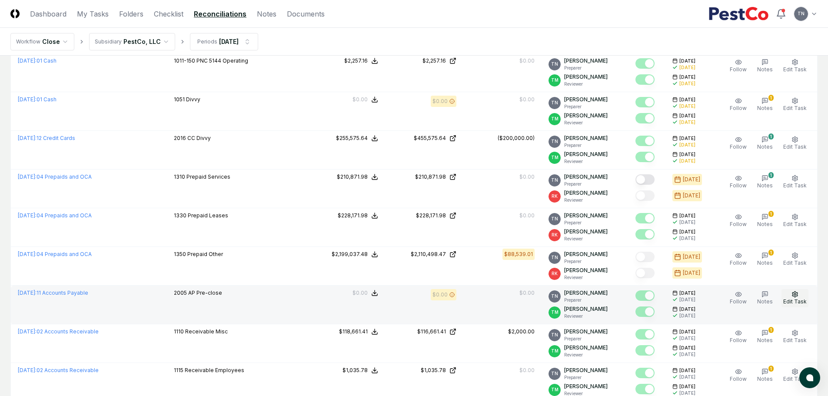
click at [794, 293] on icon "button" at bounding box center [794, 294] width 7 height 7
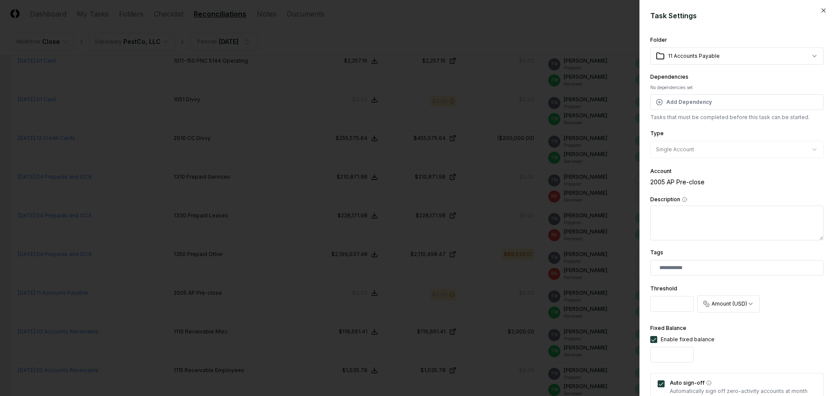
click at [575, 266] on div at bounding box center [417, 198] width 834 height 396
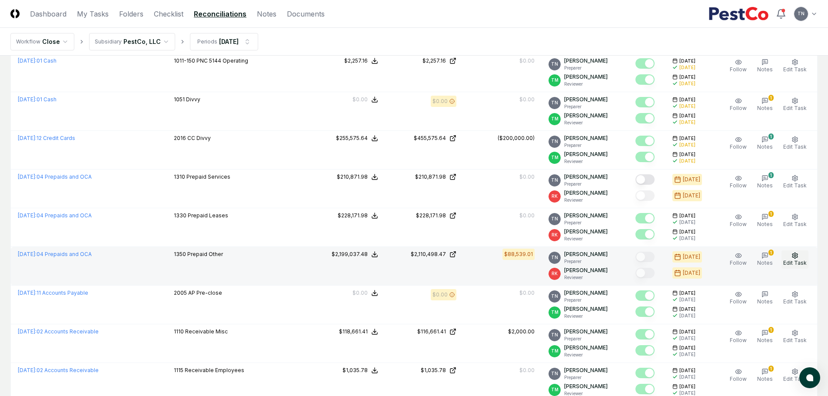
click at [800, 256] on button "Edit Task" at bounding box center [794, 259] width 27 height 18
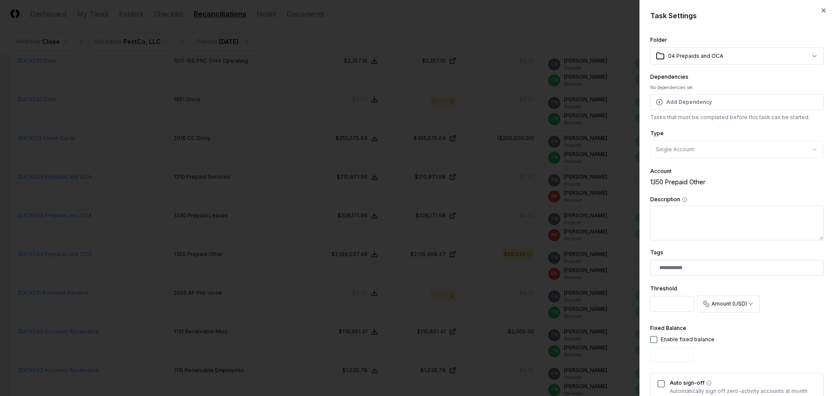
drag, startPoint x: 671, startPoint y: 308, endPoint x: 581, endPoint y: 302, distance: 90.2
click at [581, 302] on body "CloseCore Dashboard My Tasks Folders Checklist Reconciliations Notes Documents …" at bounding box center [414, 141] width 828 height 1498
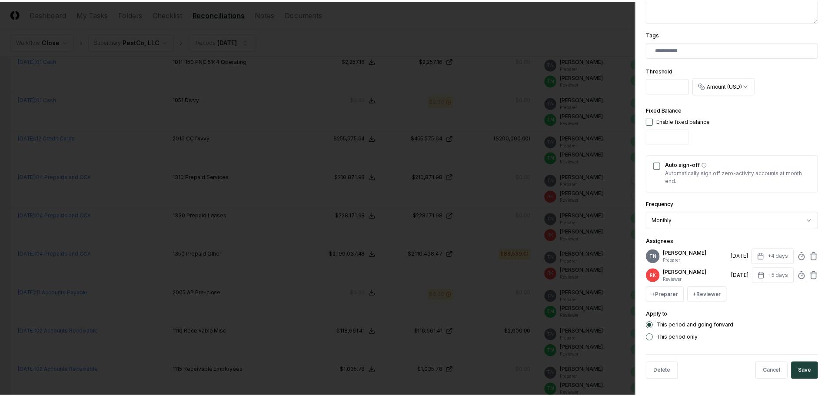
scroll to position [219, 0]
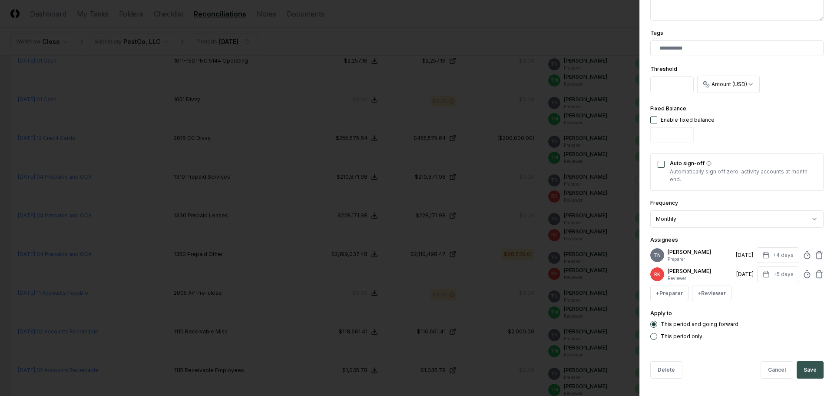
type input "*****"
click at [804, 375] on button "Save" at bounding box center [810, 369] width 27 height 17
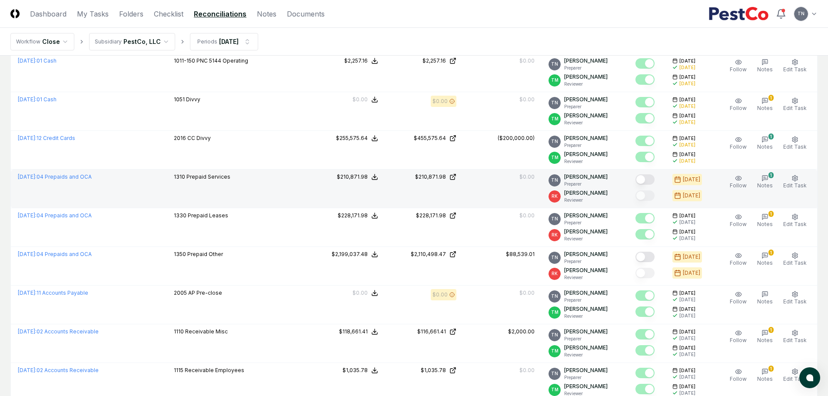
click at [648, 177] on button "Mark complete" at bounding box center [644, 179] width 19 height 10
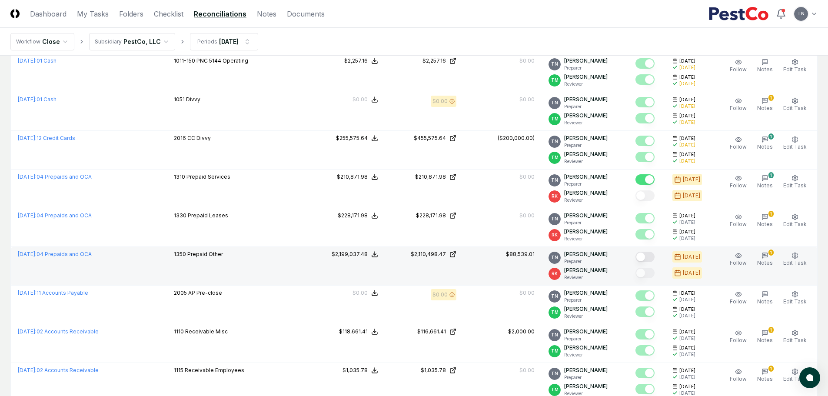
click at [647, 259] on button "Mark complete" at bounding box center [644, 257] width 19 height 10
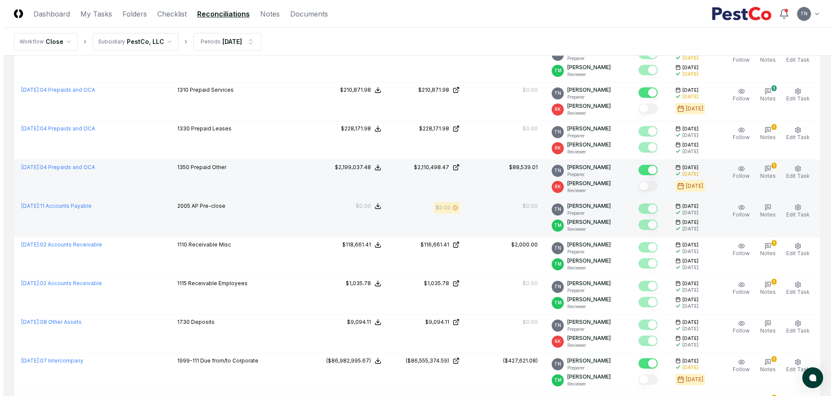
scroll to position [739, 0]
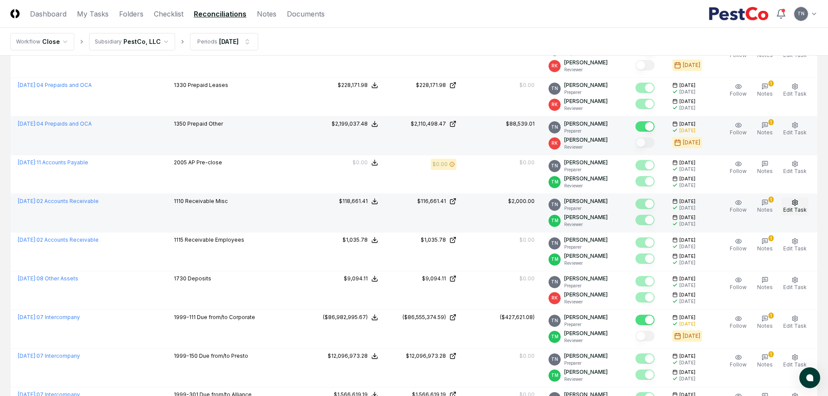
click at [796, 207] on span "Edit Task" at bounding box center [794, 209] width 23 height 7
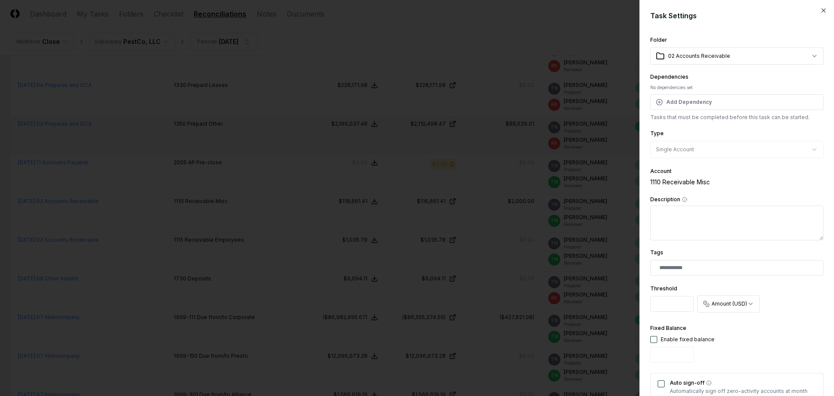
click at [493, 232] on div at bounding box center [417, 198] width 834 height 396
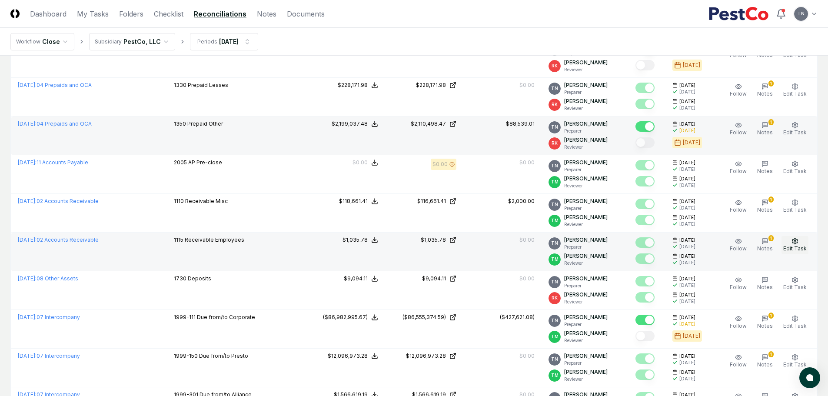
click at [793, 244] on icon "button" at bounding box center [794, 241] width 7 height 7
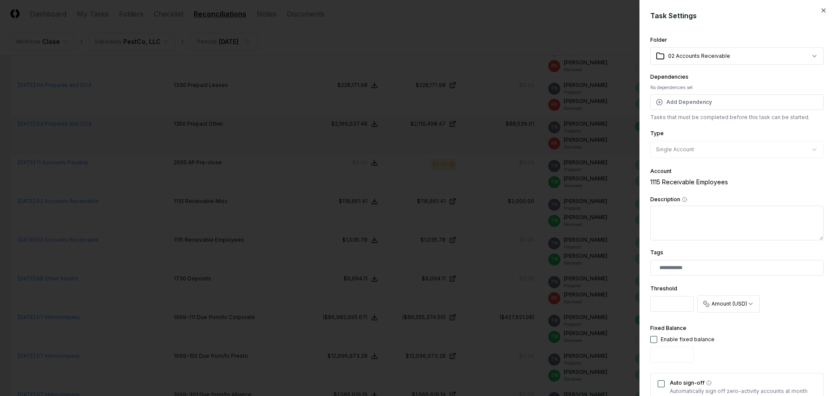
drag, startPoint x: 670, startPoint y: 303, endPoint x: 589, endPoint y: 304, distance: 80.8
click at [589, 304] on body "CloseCore Dashboard My Tasks Folders Checklist Reconciliations Notes Documents …" at bounding box center [414, 10] width 828 height 1498
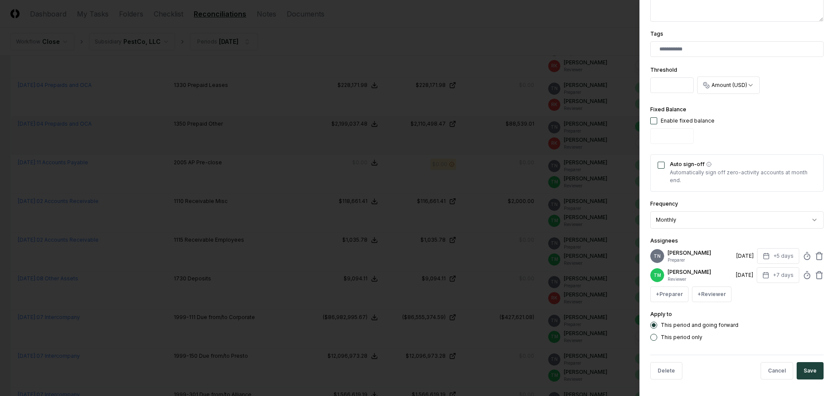
scroll to position [226, 0]
type input "*"
click at [808, 367] on button "Save" at bounding box center [810, 369] width 27 height 17
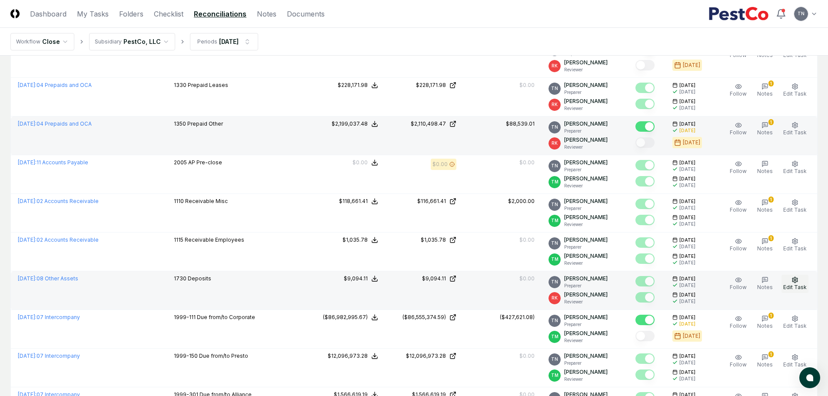
click at [798, 281] on icon "button" at bounding box center [794, 279] width 7 height 7
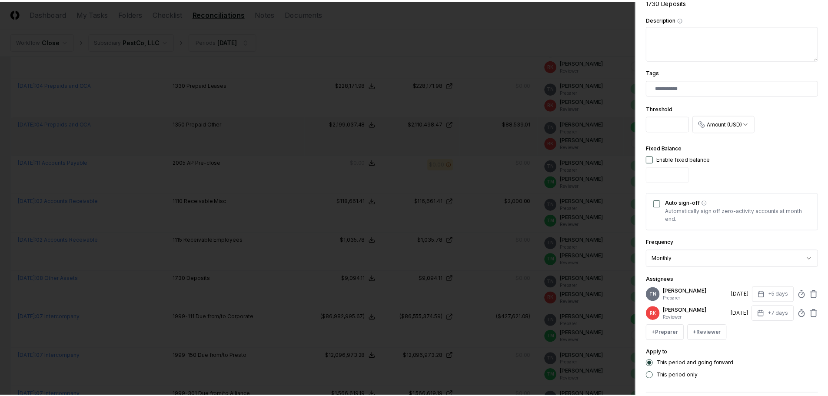
scroll to position [219, 0]
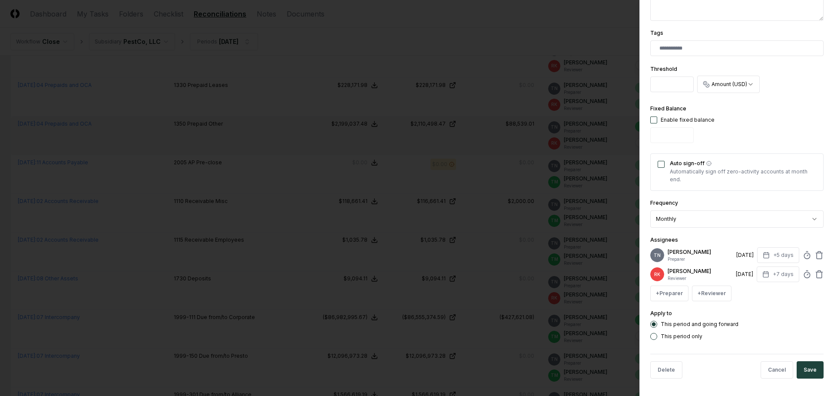
click at [535, 286] on div at bounding box center [417, 198] width 834 height 396
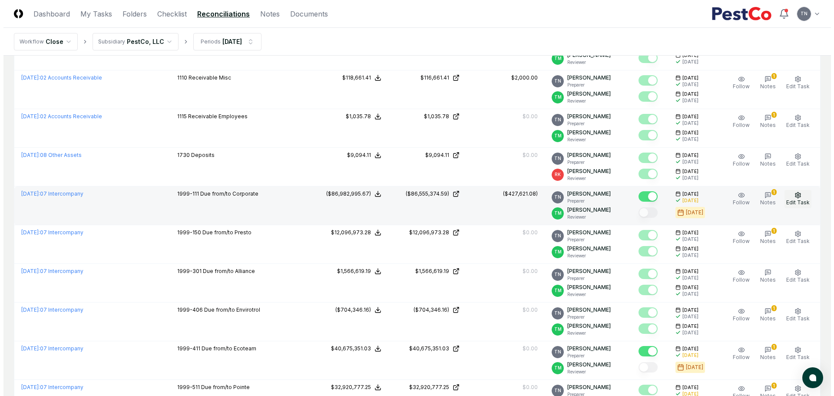
scroll to position [869, 0]
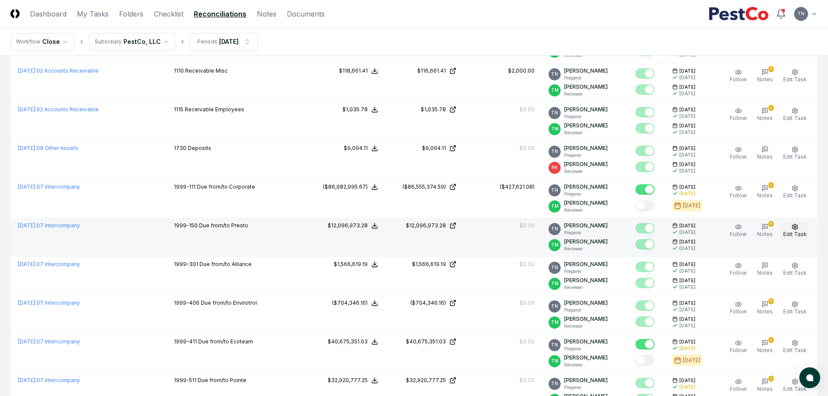
click at [794, 230] on icon "button" at bounding box center [794, 226] width 7 height 7
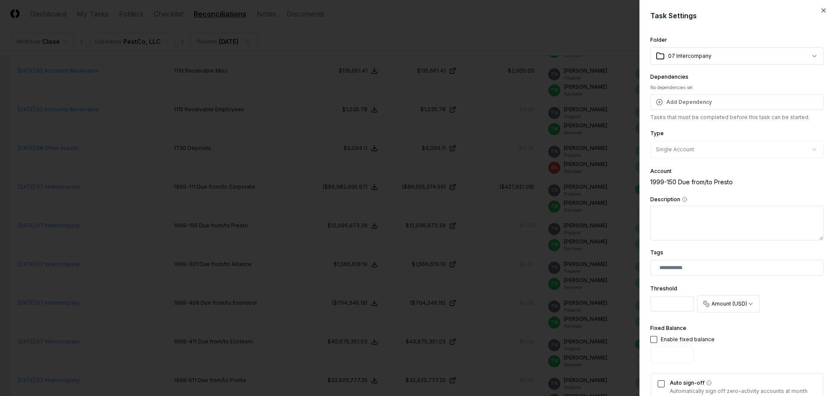
drag, startPoint x: 679, startPoint y: 303, endPoint x: 565, endPoint y: 299, distance: 113.5
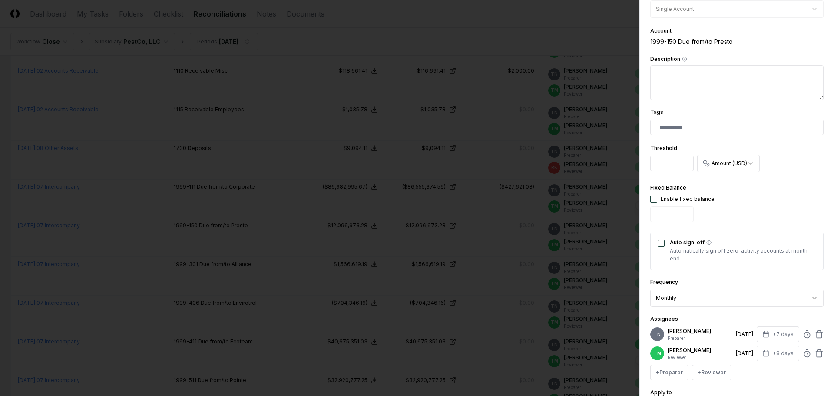
scroll to position [226, 0]
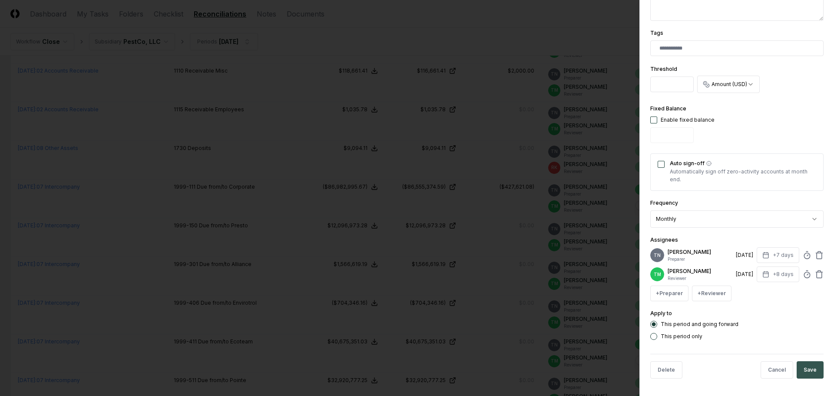
type input "*"
click at [811, 374] on button "Save" at bounding box center [810, 369] width 27 height 17
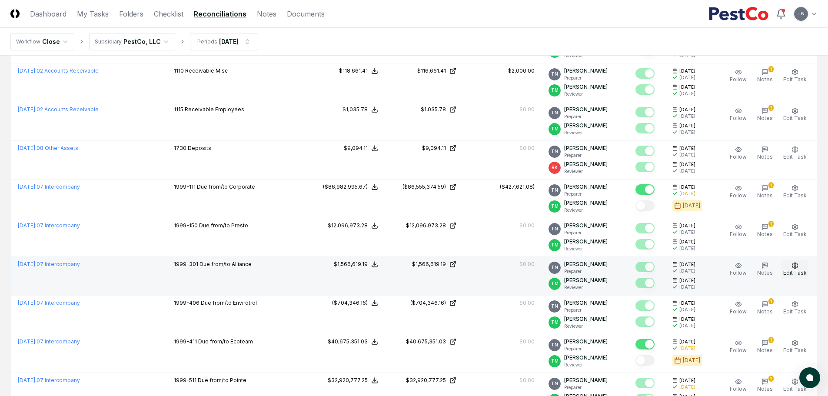
click at [794, 269] on icon "button" at bounding box center [794, 265] width 7 height 7
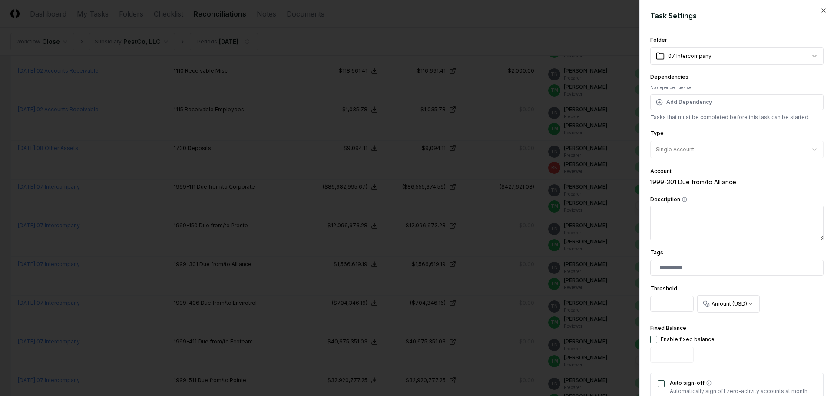
click at [575, 305] on div at bounding box center [417, 198] width 834 height 396
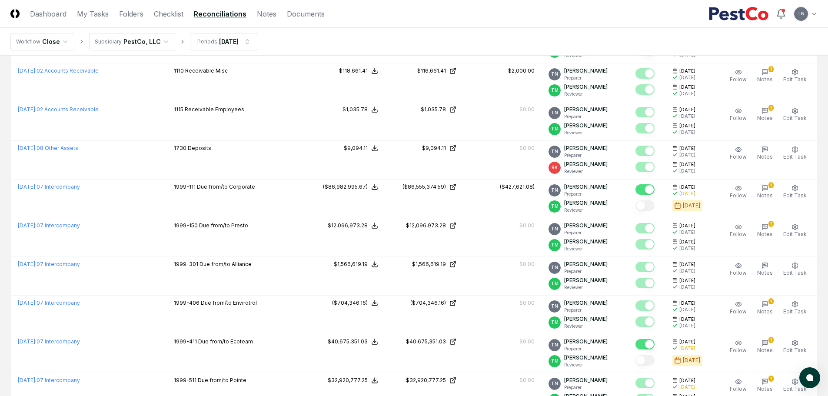
click at [575, 305] on p "[PERSON_NAME]" at bounding box center [585, 303] width 43 height 8
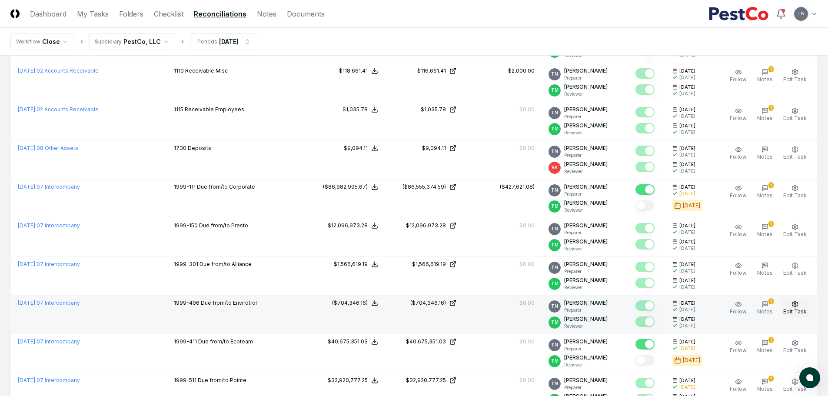
click at [797, 305] on icon "button" at bounding box center [794, 304] width 7 height 7
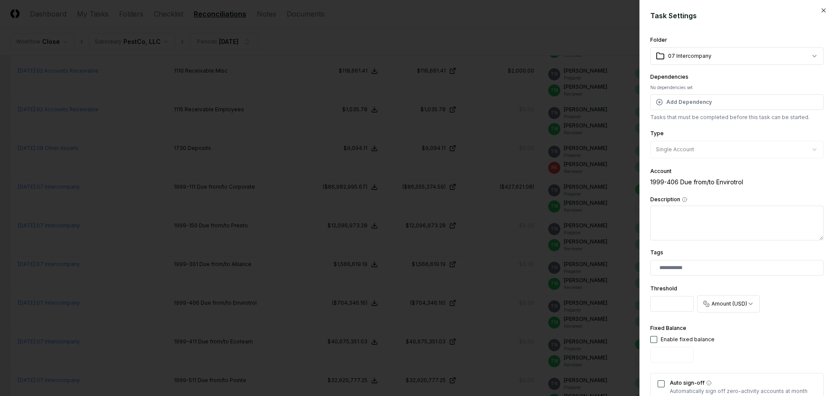
drag, startPoint x: 679, startPoint y: 300, endPoint x: 604, endPoint y: 300, distance: 75.2
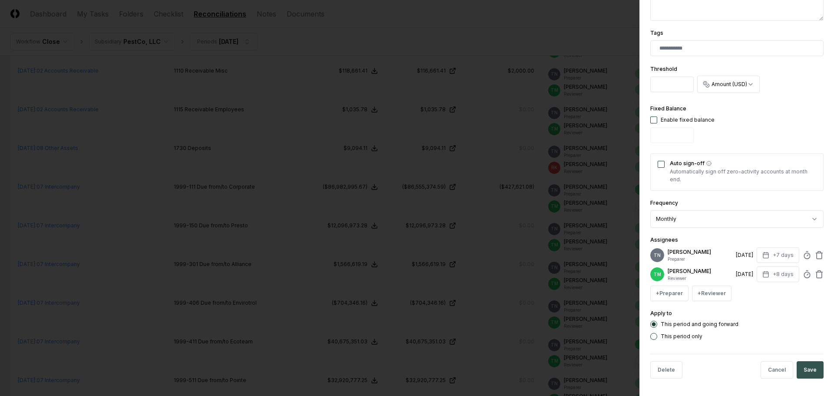
type input "*"
click at [803, 367] on button "Save" at bounding box center [810, 369] width 27 height 17
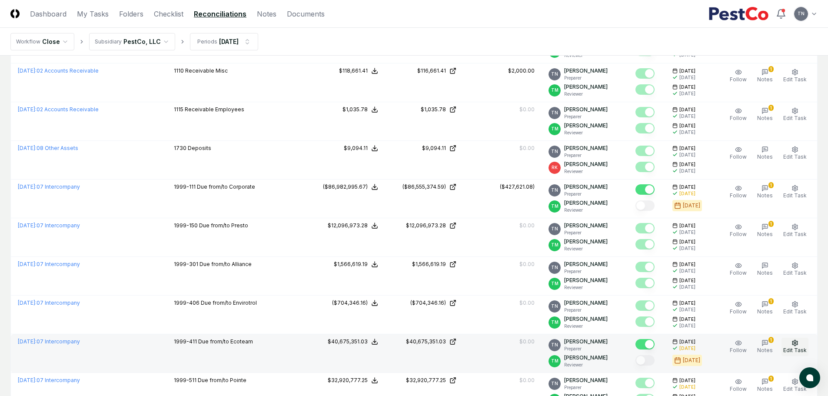
click at [797, 343] on icon "button" at bounding box center [794, 342] width 7 height 7
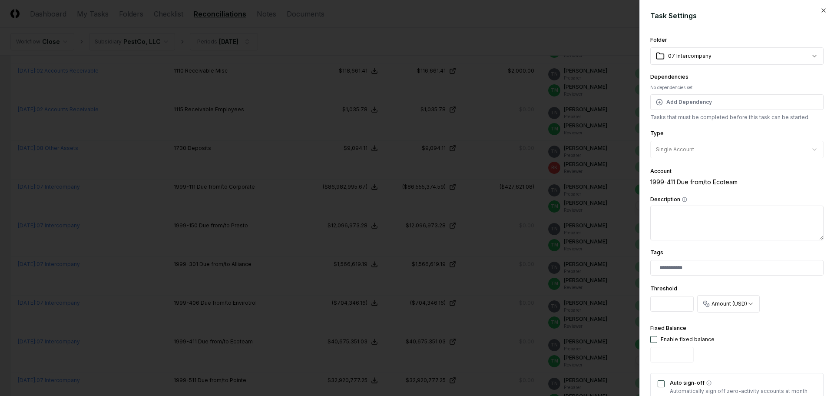
click at [683, 306] on input "**********" at bounding box center [672, 304] width 43 height 16
click at [678, 305] on input "**********" at bounding box center [672, 304] width 43 height 16
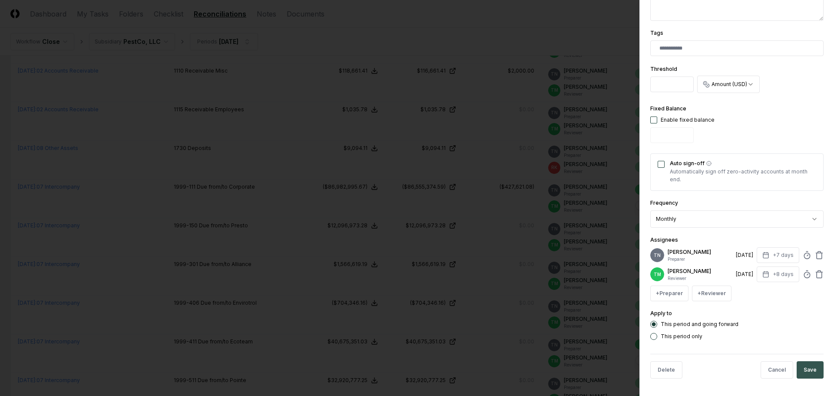
type input "*"
click at [797, 368] on button "Save" at bounding box center [810, 369] width 27 height 17
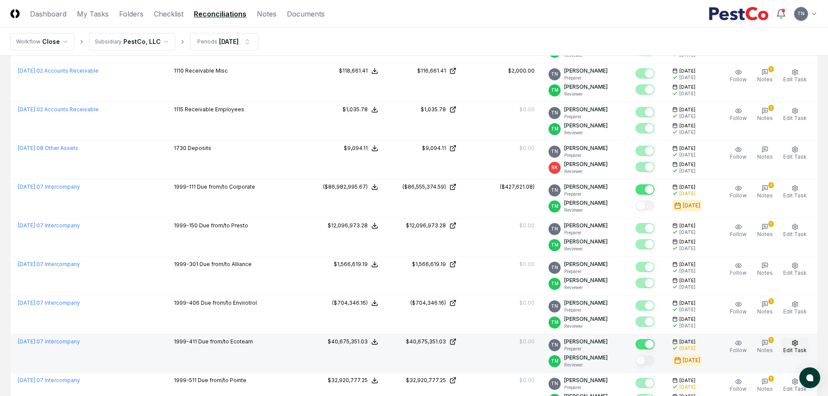
click at [795, 346] on button "Edit Task" at bounding box center [794, 347] width 27 height 18
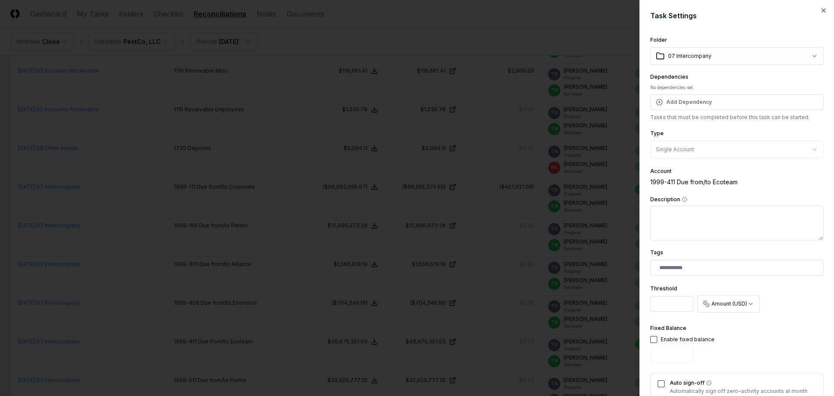
click at [605, 344] on div at bounding box center [417, 198] width 834 height 396
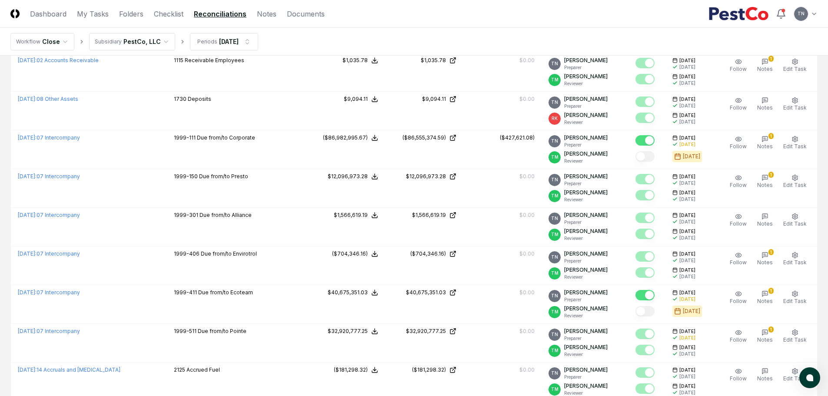
scroll to position [1043, 0]
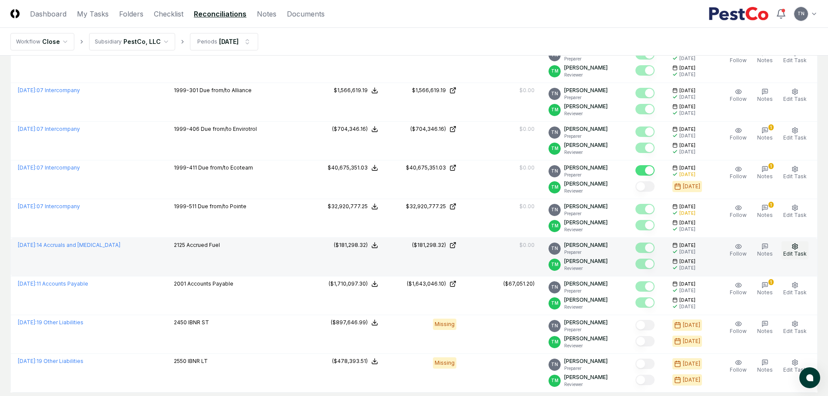
click at [797, 248] on icon "button" at bounding box center [794, 246] width 7 height 7
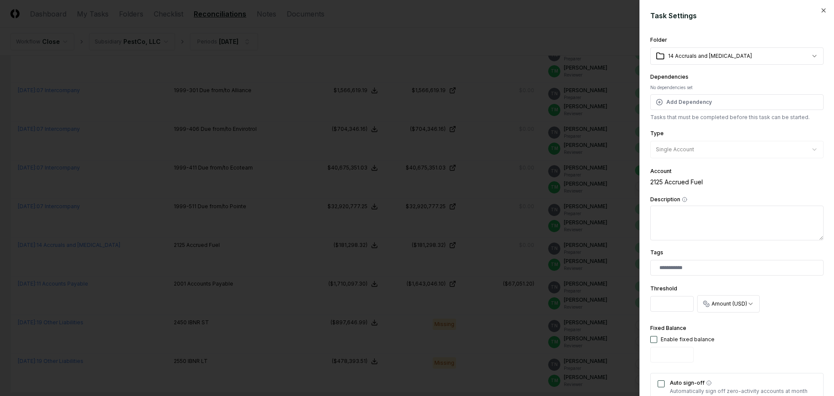
click at [523, 284] on div at bounding box center [417, 198] width 834 height 396
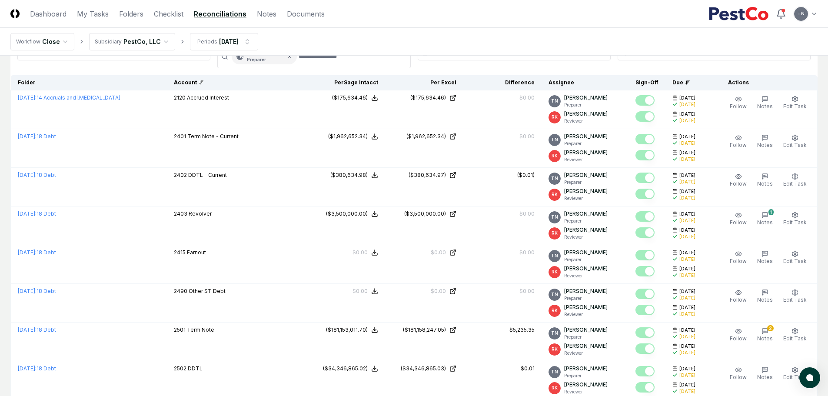
scroll to position [0, 0]
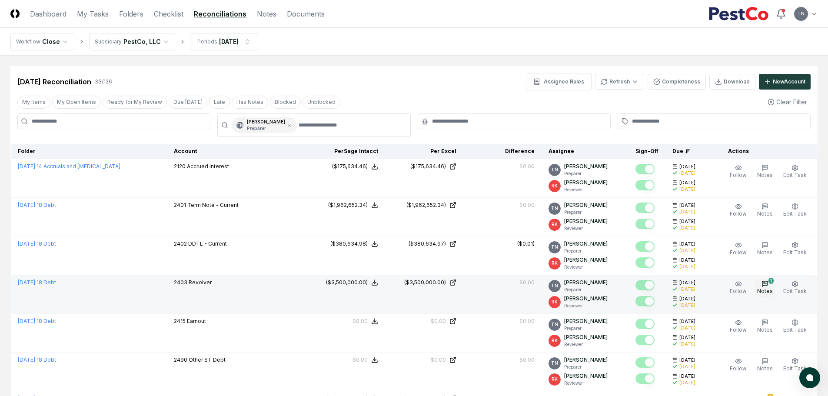
click at [765, 282] on icon "button" at bounding box center [765, 282] width 2 height 0
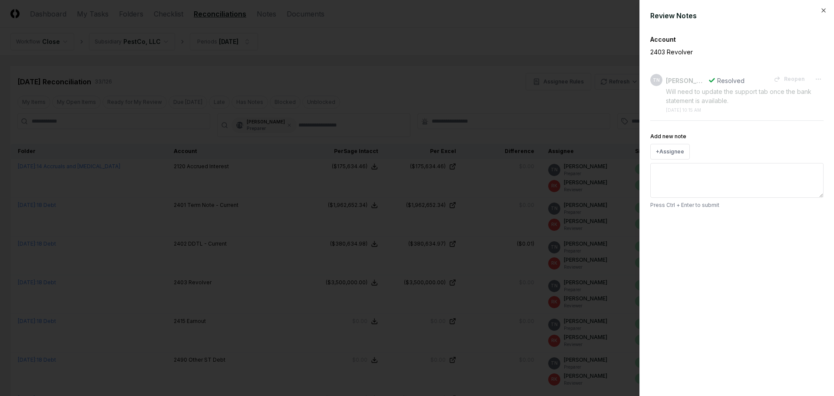
click at [473, 36] on div at bounding box center [417, 198] width 834 height 396
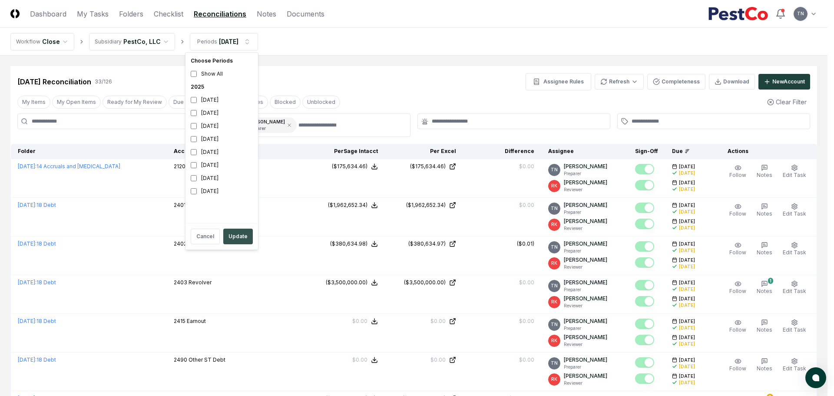
click at [236, 235] on button "Update" at bounding box center [238, 237] width 30 height 16
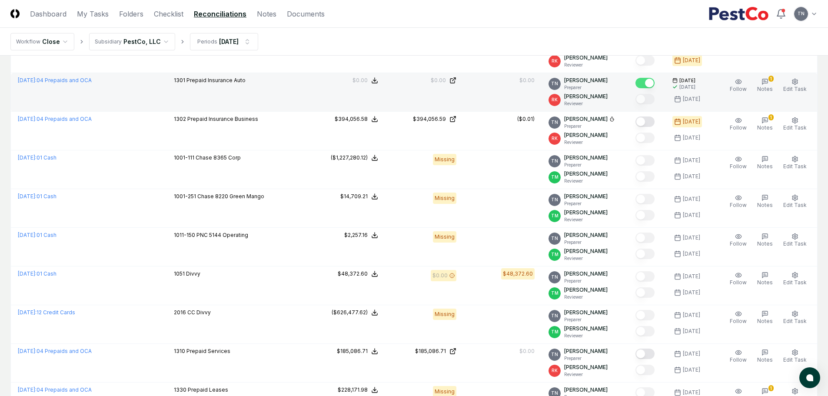
scroll to position [435, 0]
click at [767, 81] on icon "button" at bounding box center [764, 81] width 7 height 7
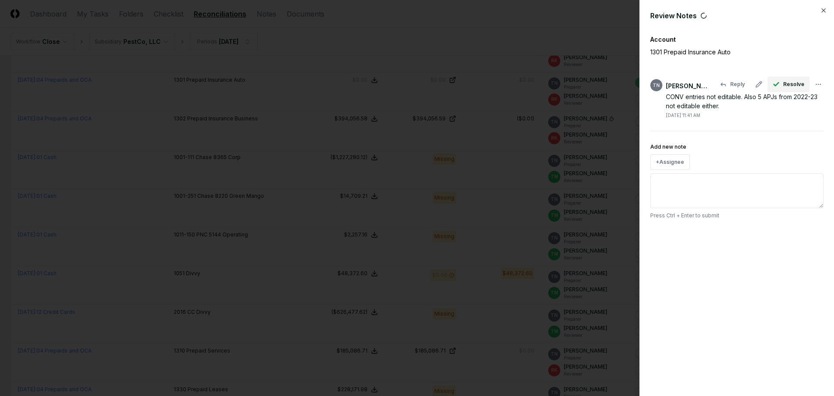
click at [791, 83] on span "Resolve" at bounding box center [794, 84] width 21 height 8
click at [799, 89] on button "Resolve" at bounding box center [789, 84] width 42 height 16
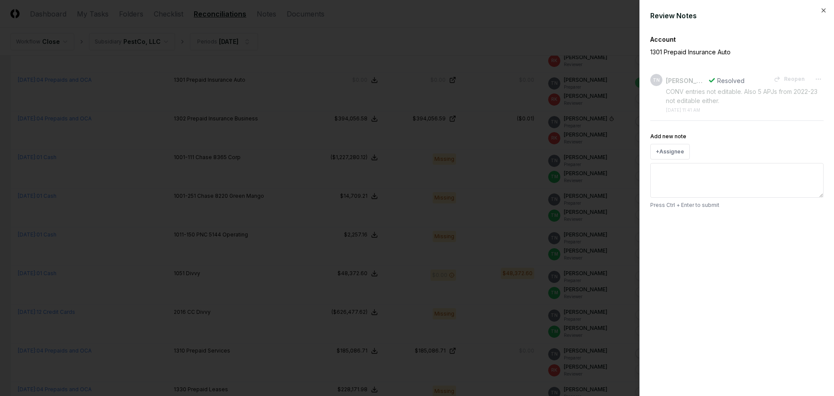
click at [498, 49] on div at bounding box center [417, 198] width 834 height 396
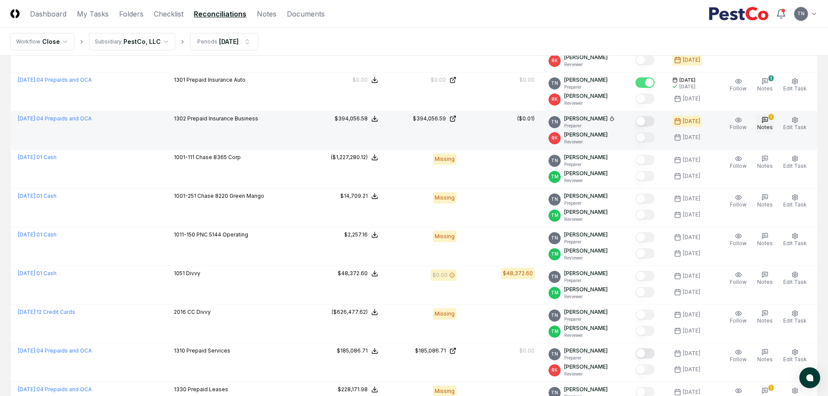
click at [768, 119] on icon "button" at bounding box center [764, 119] width 7 height 7
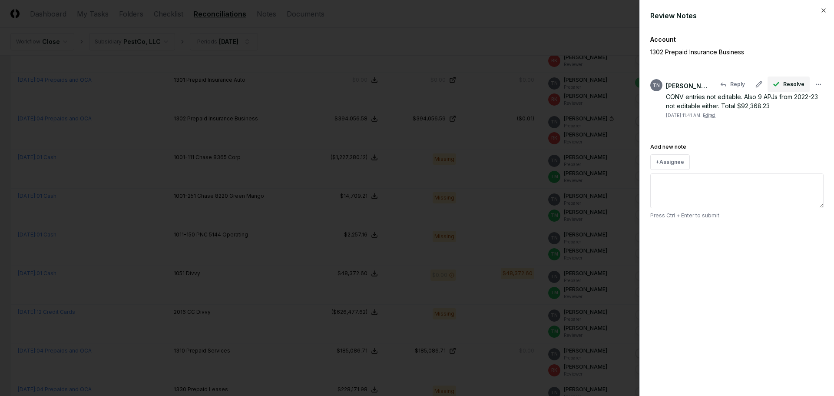
click at [786, 83] on span "Resolve" at bounding box center [794, 84] width 21 height 8
click at [567, 24] on div at bounding box center [417, 198] width 834 height 396
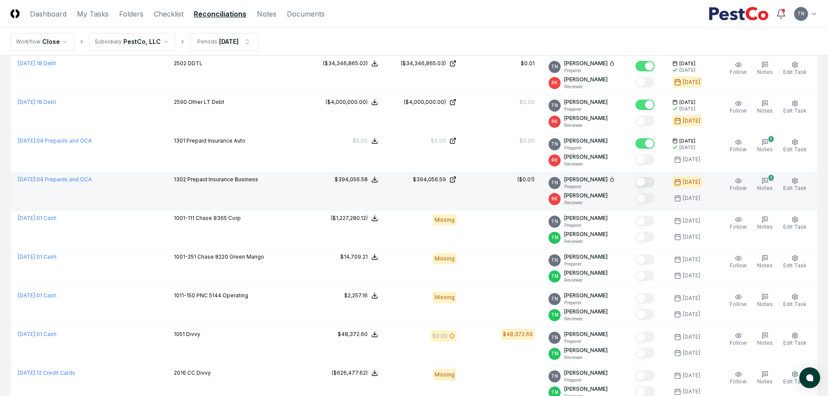
scroll to position [391, 0]
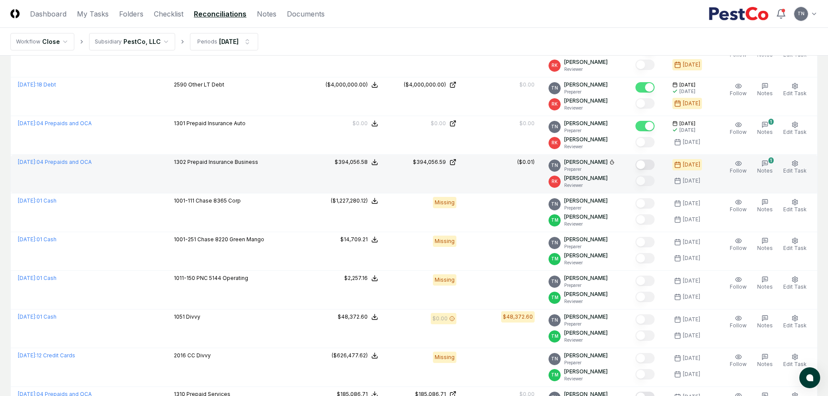
click at [655, 169] on button "Mark complete" at bounding box center [644, 165] width 19 height 10
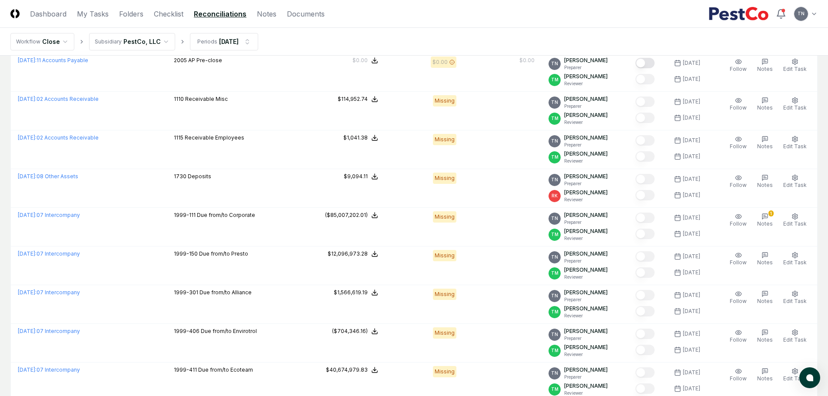
scroll to position [1059, 0]
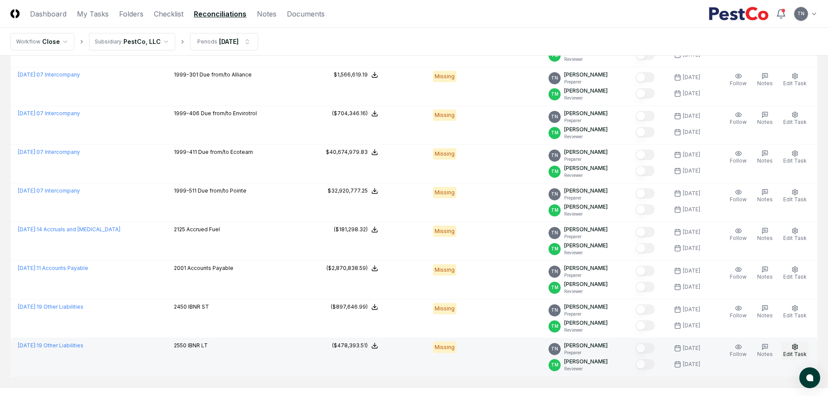
click at [798, 348] on icon "button" at bounding box center [794, 347] width 5 height 6
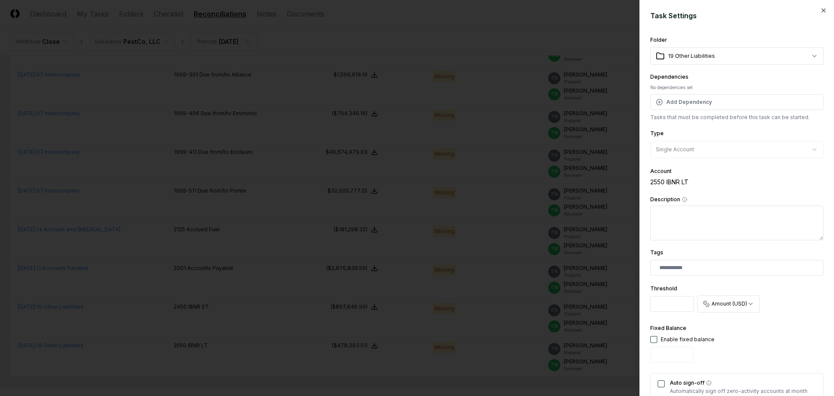
click at [511, 197] on div at bounding box center [417, 198] width 834 height 396
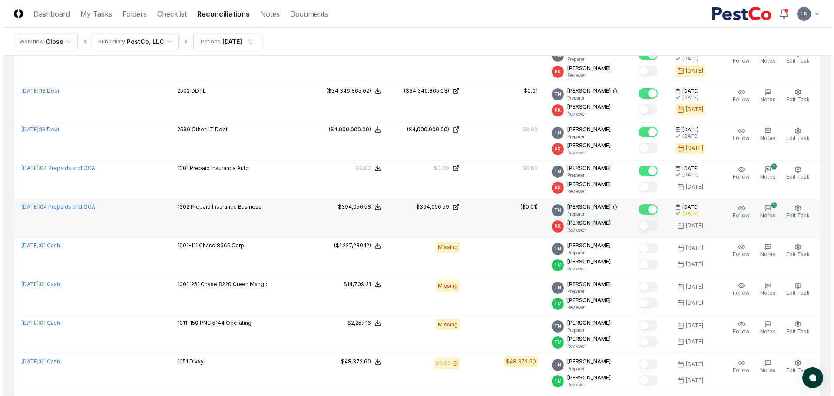
scroll to position [320, 0]
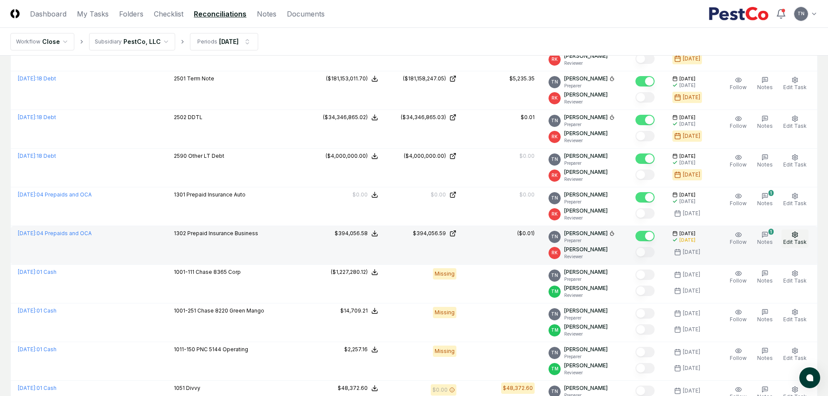
click at [793, 234] on icon "button" at bounding box center [794, 234] width 7 height 7
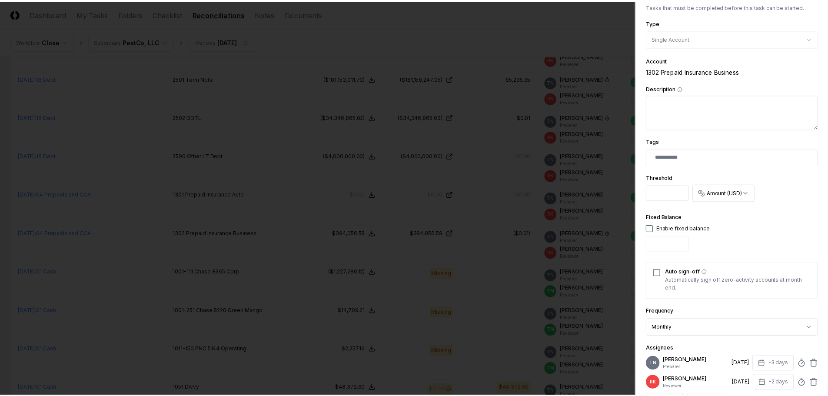
scroll to position [219, 0]
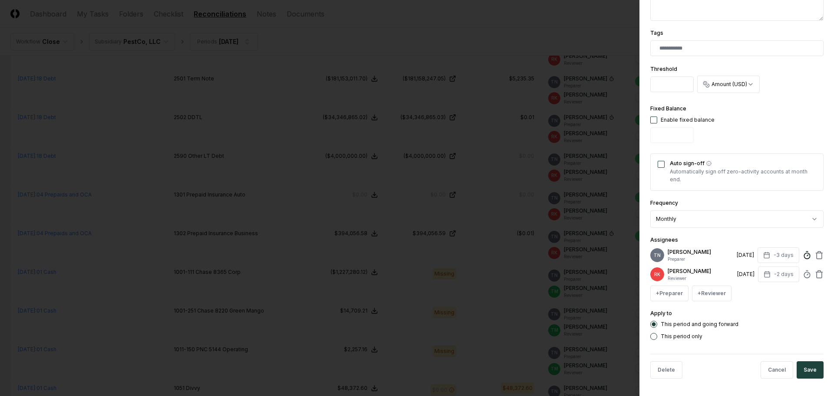
click at [803, 255] on icon at bounding box center [807, 255] width 9 height 9
click at [799, 137] on div "Fixed Balance Enable fixed balance" at bounding box center [737, 124] width 173 height 43
click at [585, 27] on div at bounding box center [417, 198] width 834 height 396
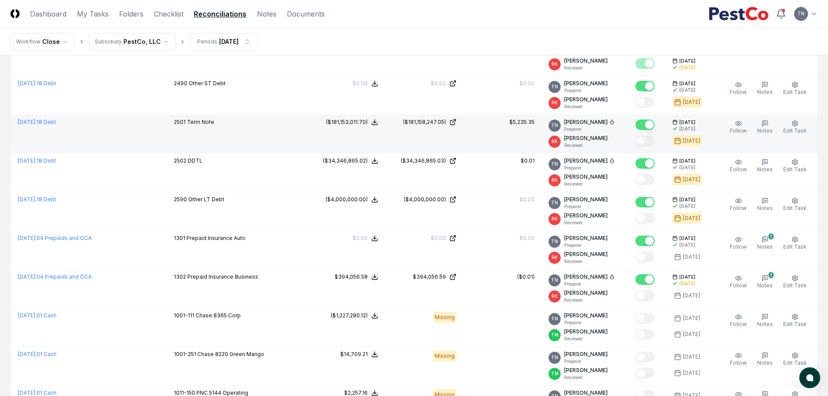
scroll to position [0, 0]
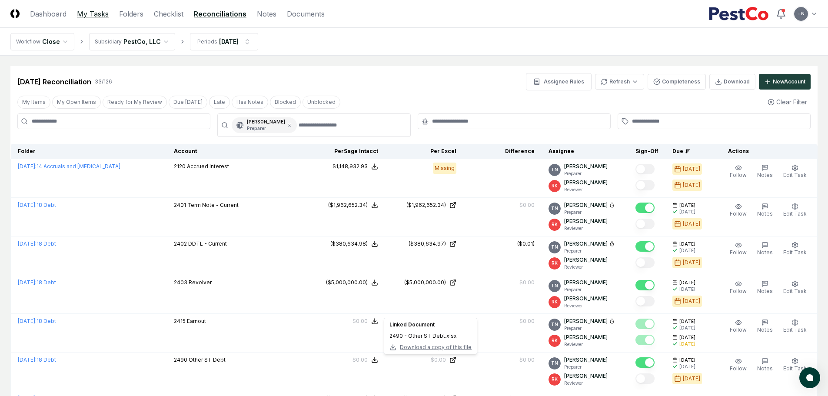
click at [93, 16] on link "My Tasks" at bounding box center [93, 14] width 32 height 10
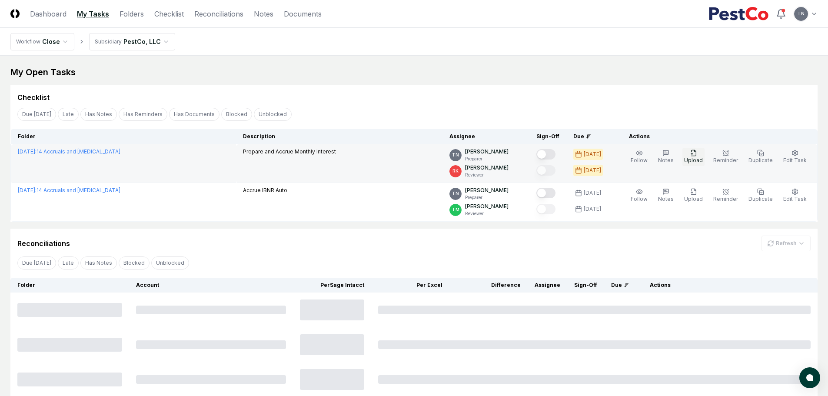
click at [697, 155] on icon "button" at bounding box center [693, 153] width 7 height 7
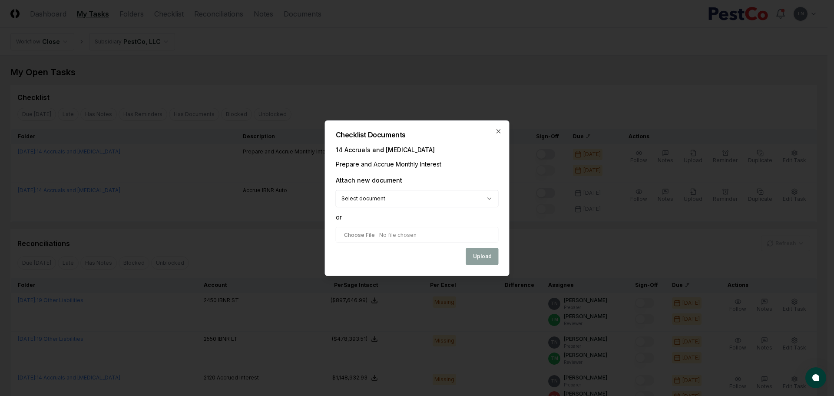
type input "**********"
click at [478, 258] on button "Upload" at bounding box center [482, 256] width 33 height 17
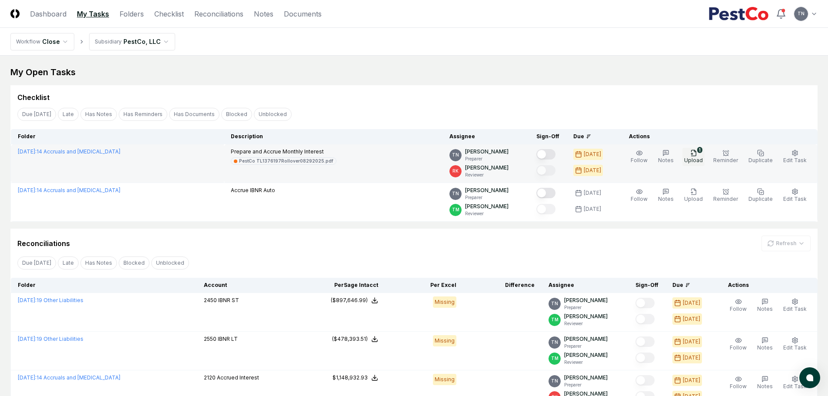
click at [697, 155] on icon "button" at bounding box center [693, 153] width 7 height 7
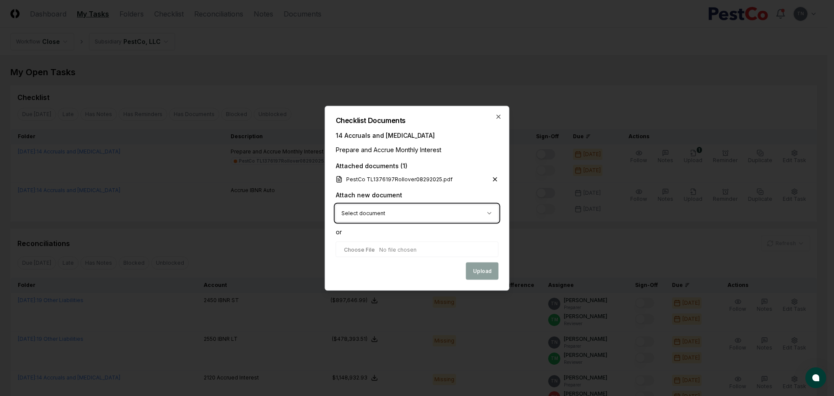
type input "**********"
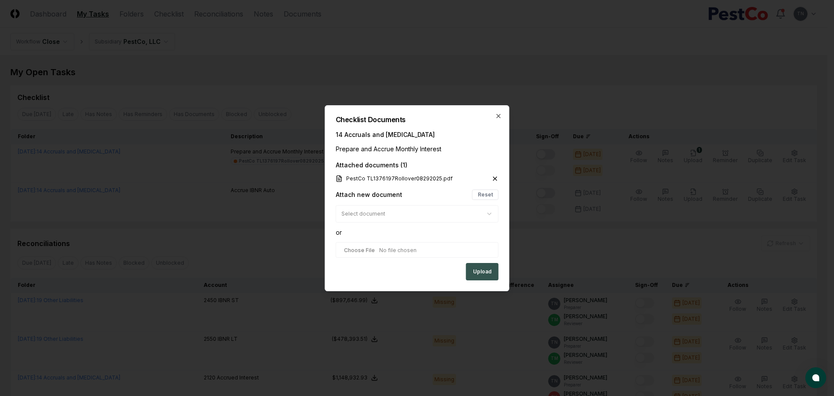
click at [483, 273] on button "Upload" at bounding box center [482, 271] width 33 height 17
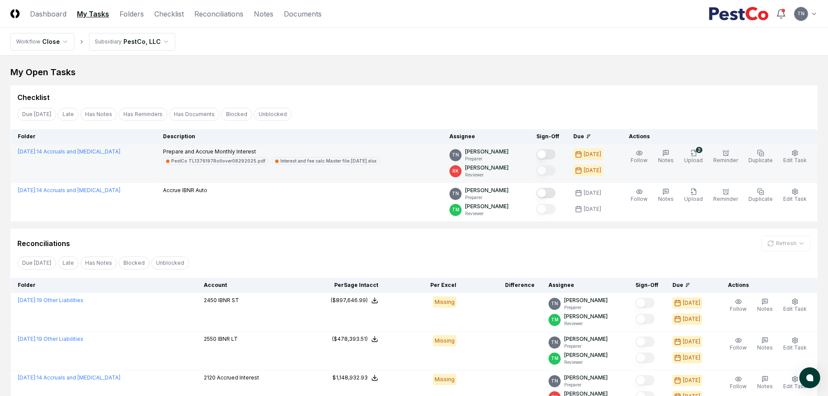
click at [550, 153] on button "Mark complete" at bounding box center [545, 154] width 19 height 10
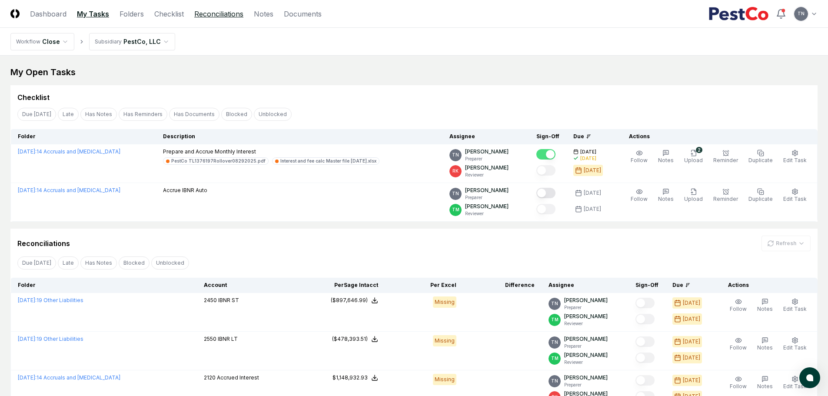
click at [203, 15] on link "Reconciliations" at bounding box center [218, 14] width 49 height 10
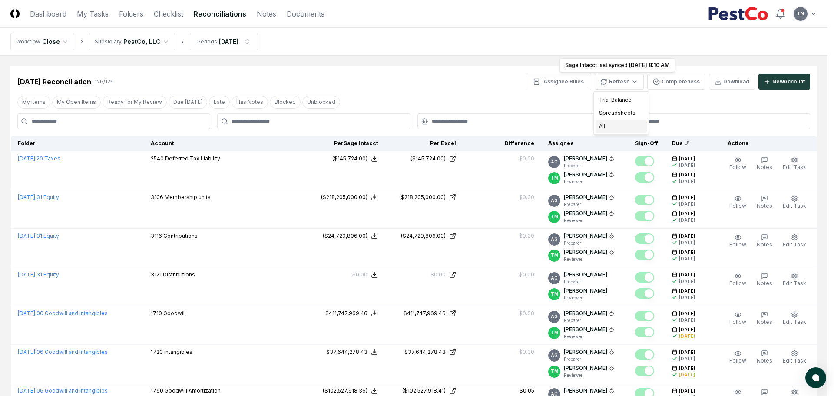
click at [614, 127] on div "All" at bounding box center [621, 126] width 51 height 13
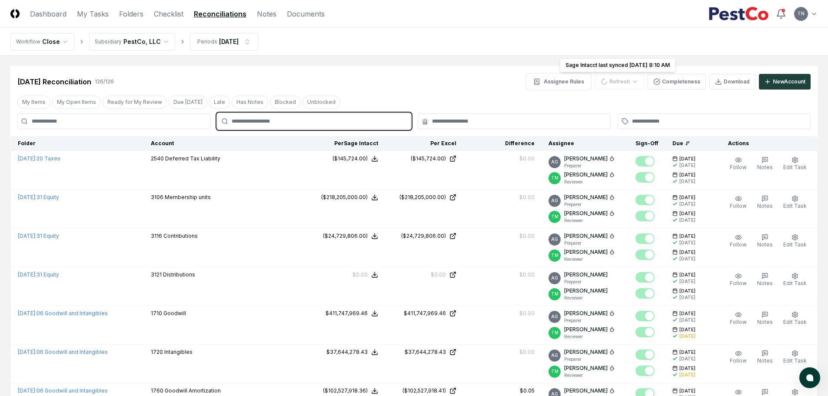
click at [303, 123] on input "text" at bounding box center [318, 121] width 173 height 8
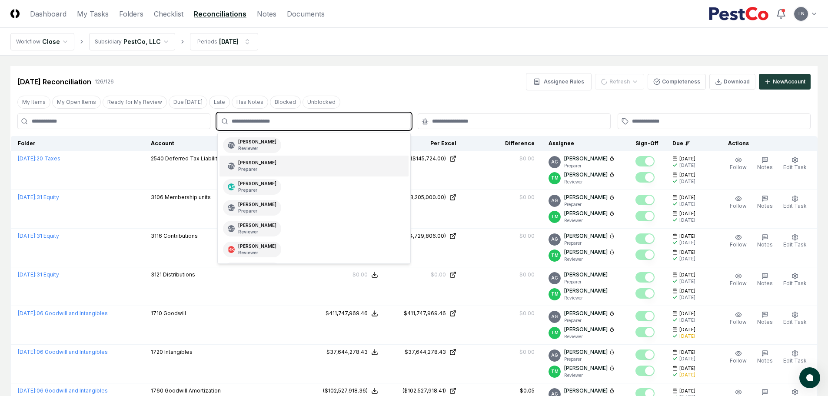
click at [271, 166] on div "TN Thang Nguyen Preparer" at bounding box center [252, 166] width 58 height 16
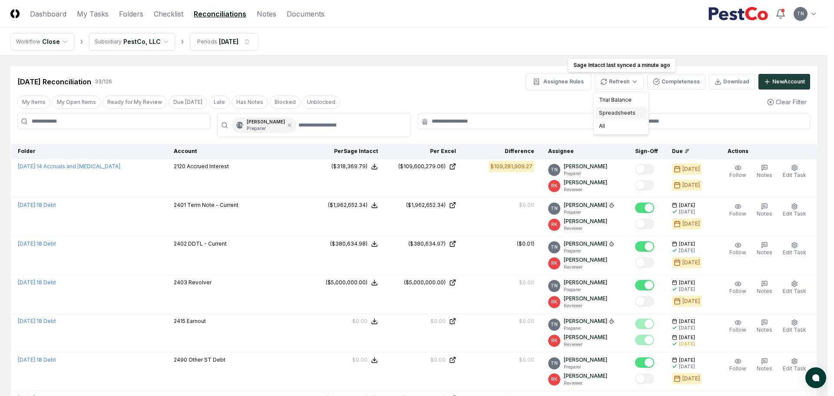
click at [620, 115] on div "Spreadsheets" at bounding box center [621, 112] width 51 height 13
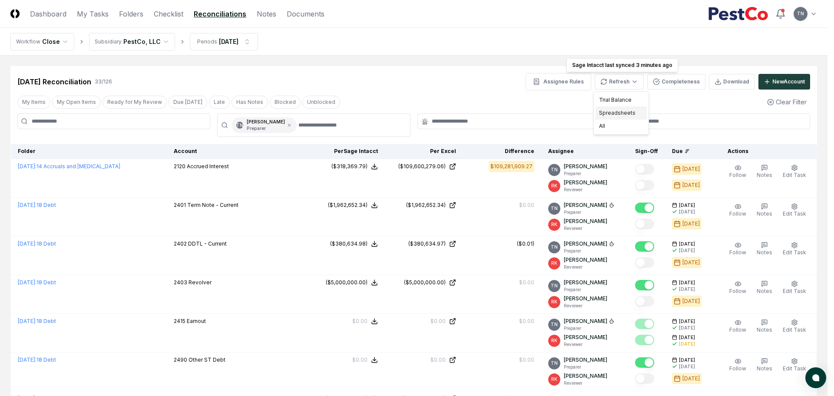
click at [618, 115] on div "Spreadsheets" at bounding box center [621, 112] width 51 height 13
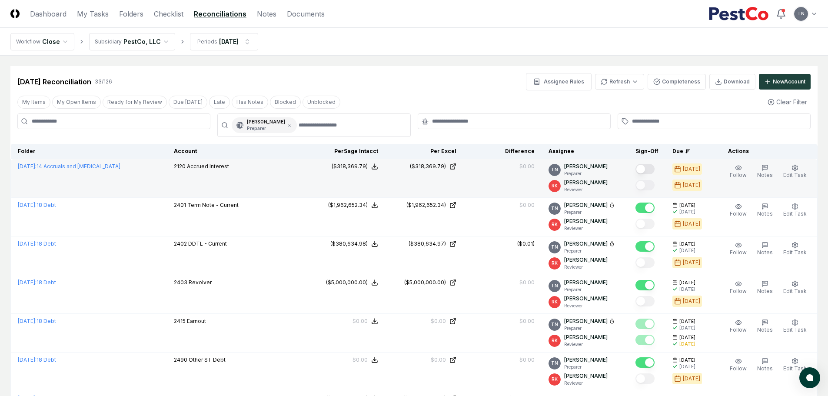
click at [649, 173] on button "Mark complete" at bounding box center [644, 169] width 19 height 10
